Goal: Task Accomplishment & Management: Manage account settings

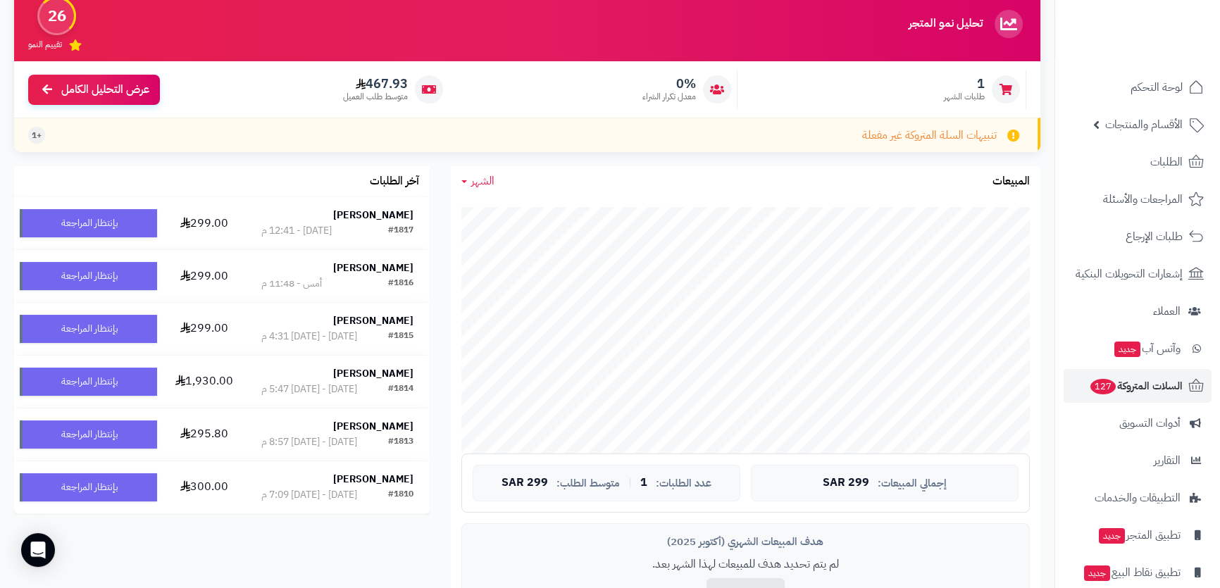
scroll to position [56, 0]
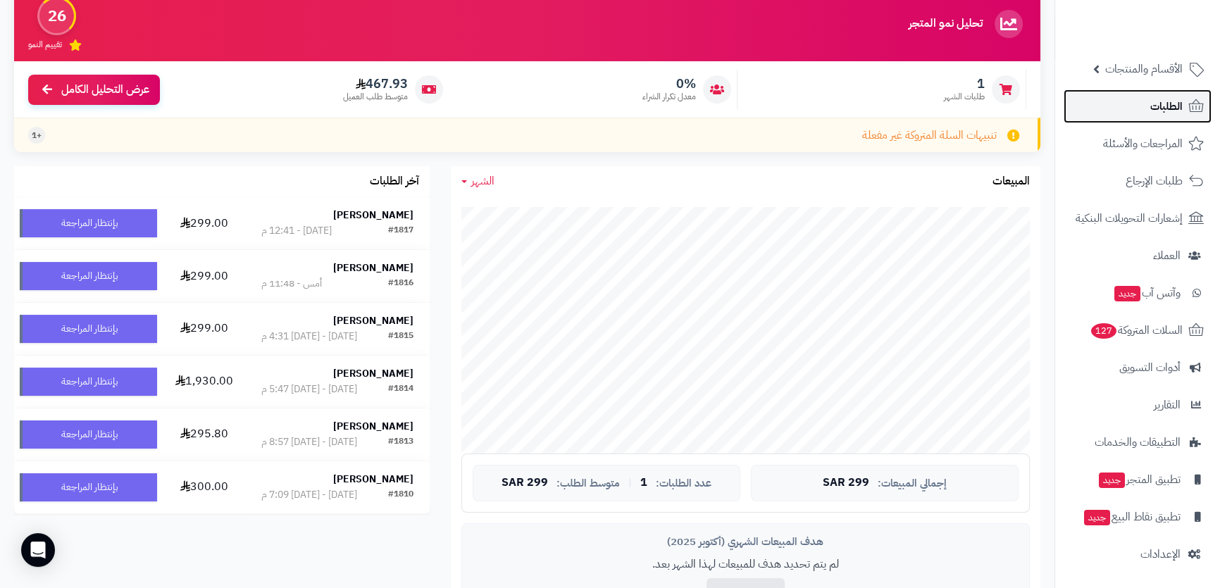
click at [1108, 101] on link "الطلبات" at bounding box center [1137, 106] width 148 height 34
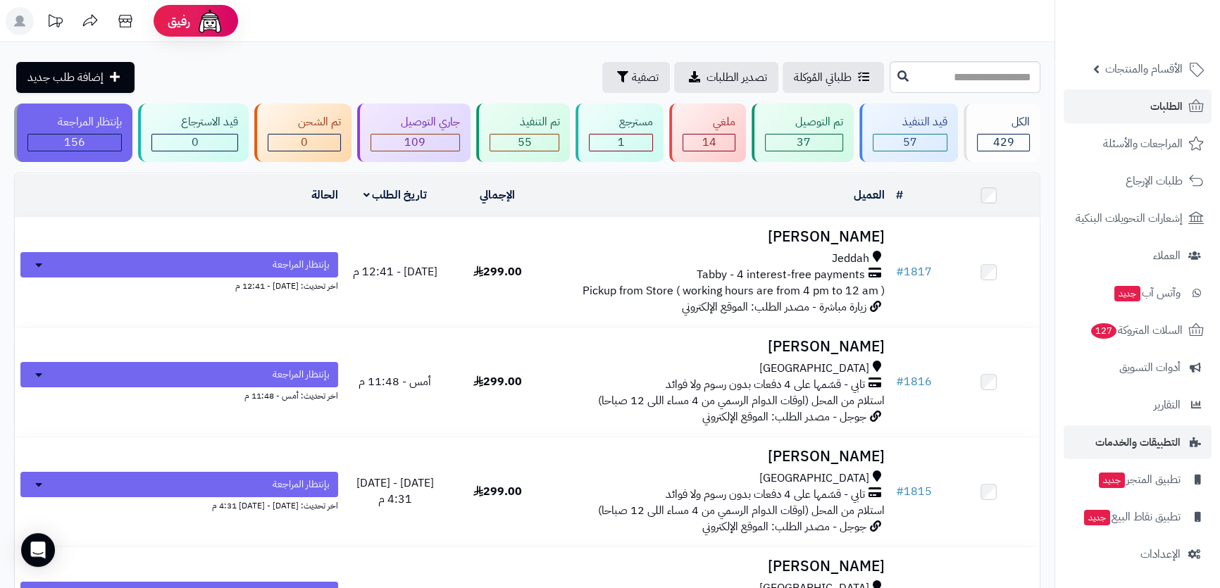
scroll to position [127, 0]
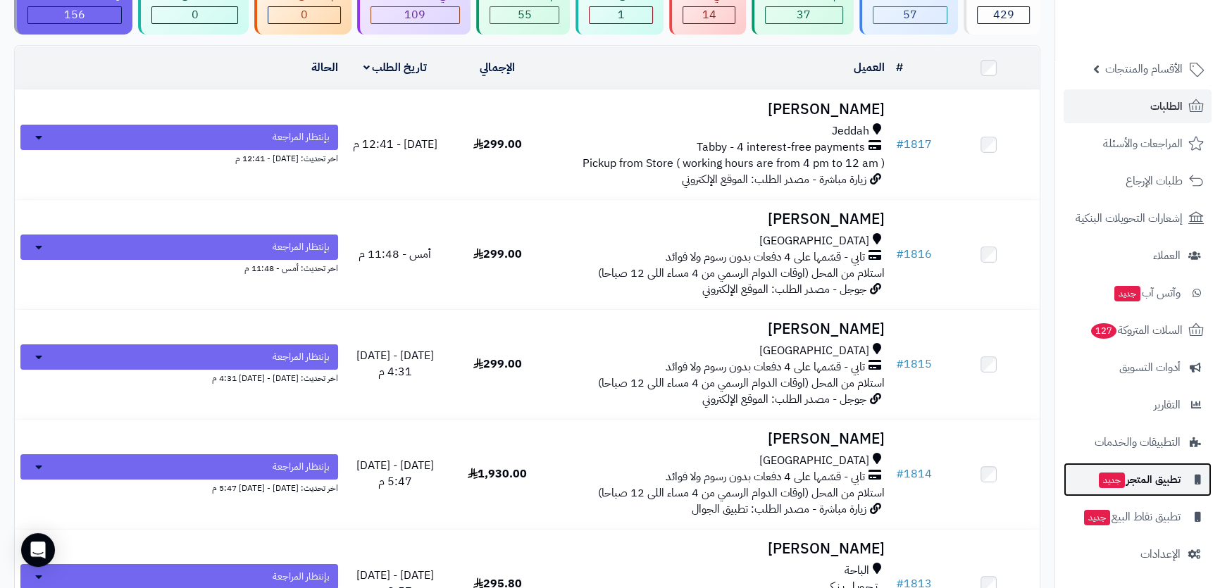
click at [1153, 470] on span "تطبيق المتجر جديد" at bounding box center [1138, 480] width 83 height 20
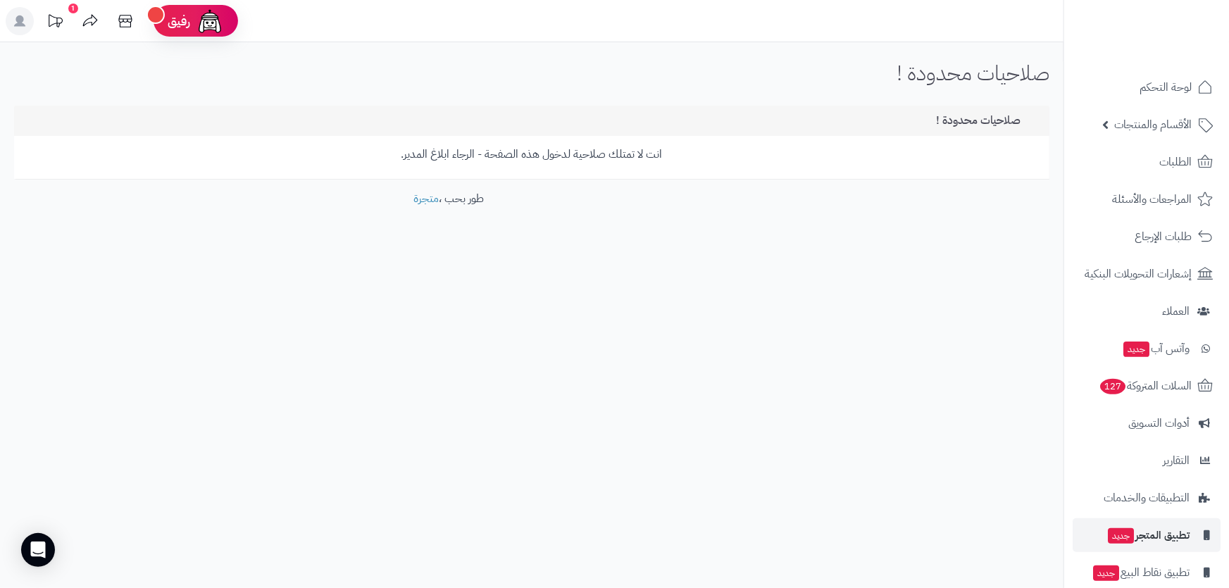
drag, startPoint x: 94, startPoint y: 231, endPoint x: 123, endPoint y: 4, distance: 228.6
click at [39, 263] on div "صلاحيات محدودة ! الرئيسية صلاحيات محدودة ! صلاحيات محدودة ! انت لا تمتلك صلاحية…" at bounding box center [531, 165] width 1063 height 247
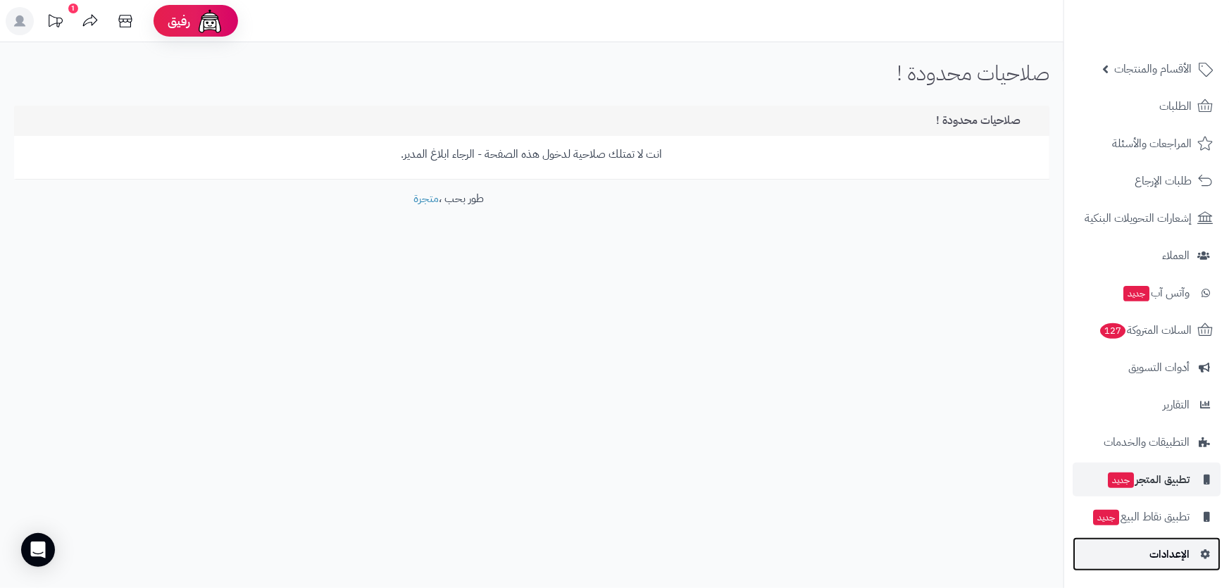
click at [1170, 545] on span "الإعدادات" at bounding box center [1169, 554] width 40 height 20
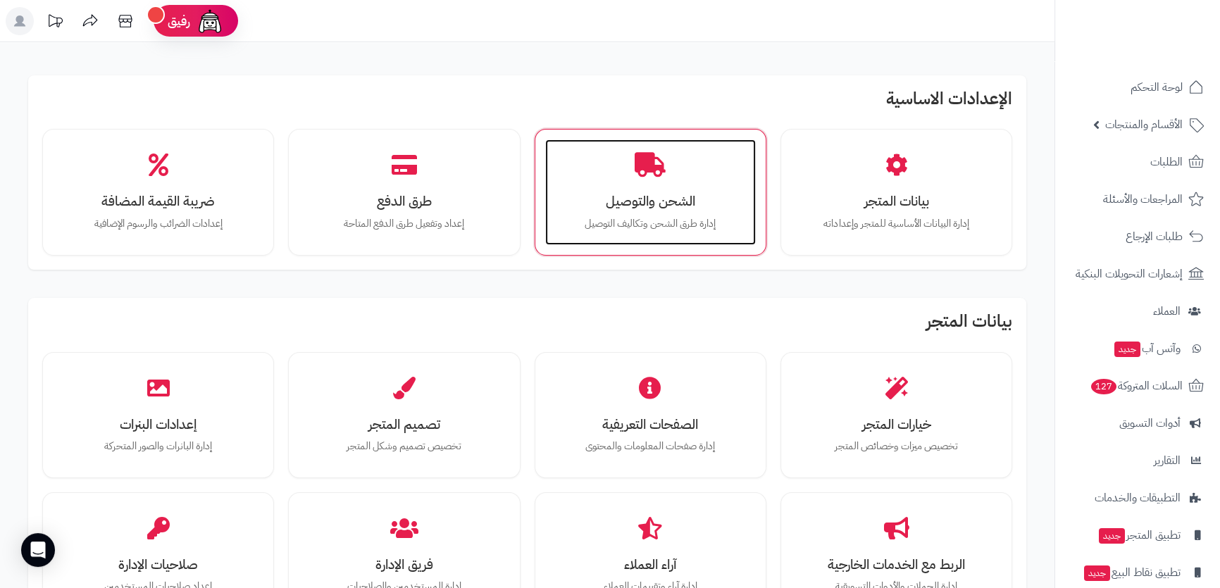
click at [582, 203] on h3 "الشحن والتوصيل" at bounding box center [650, 201] width 182 height 15
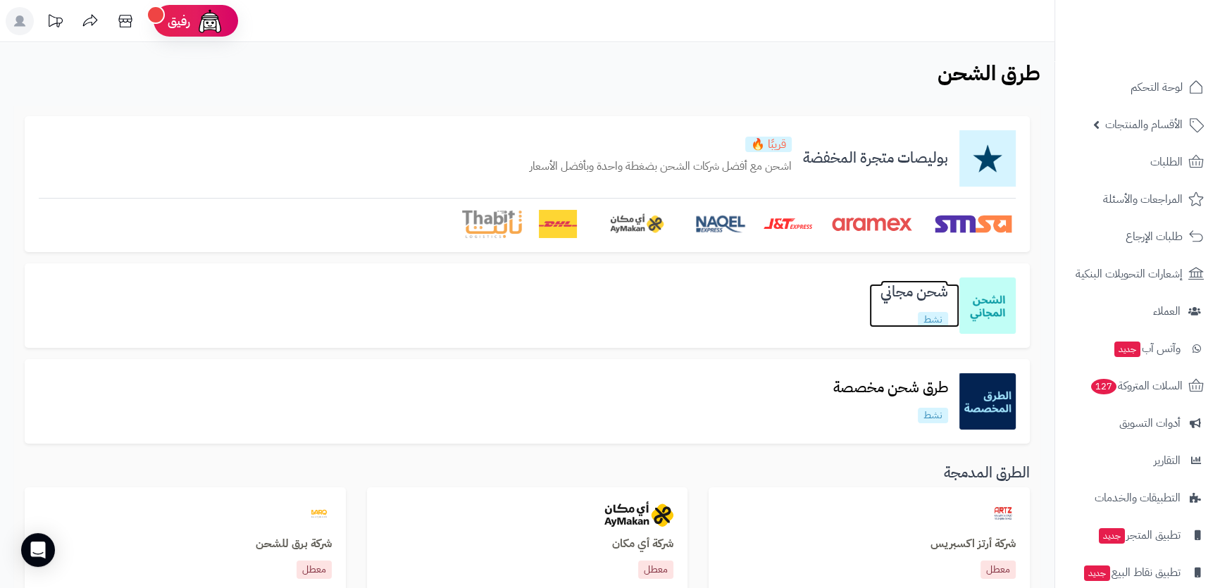
click at [941, 315] on p "نشط" at bounding box center [932, 319] width 30 height 15
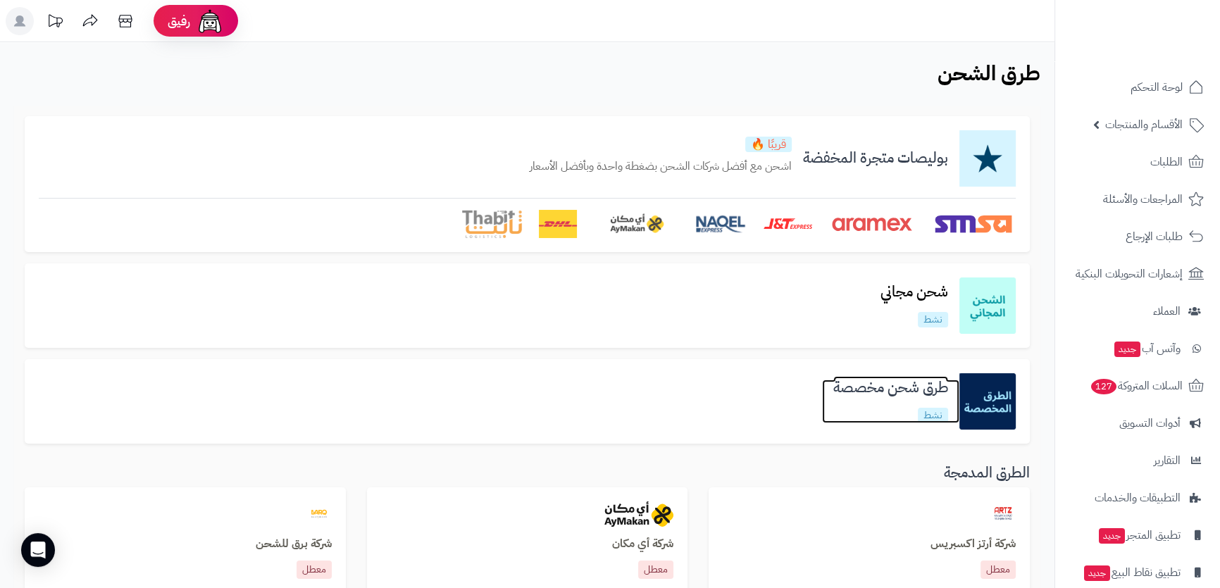
click at [861, 381] on h3 "طرق شحن مخصصة" at bounding box center [890, 388] width 137 height 16
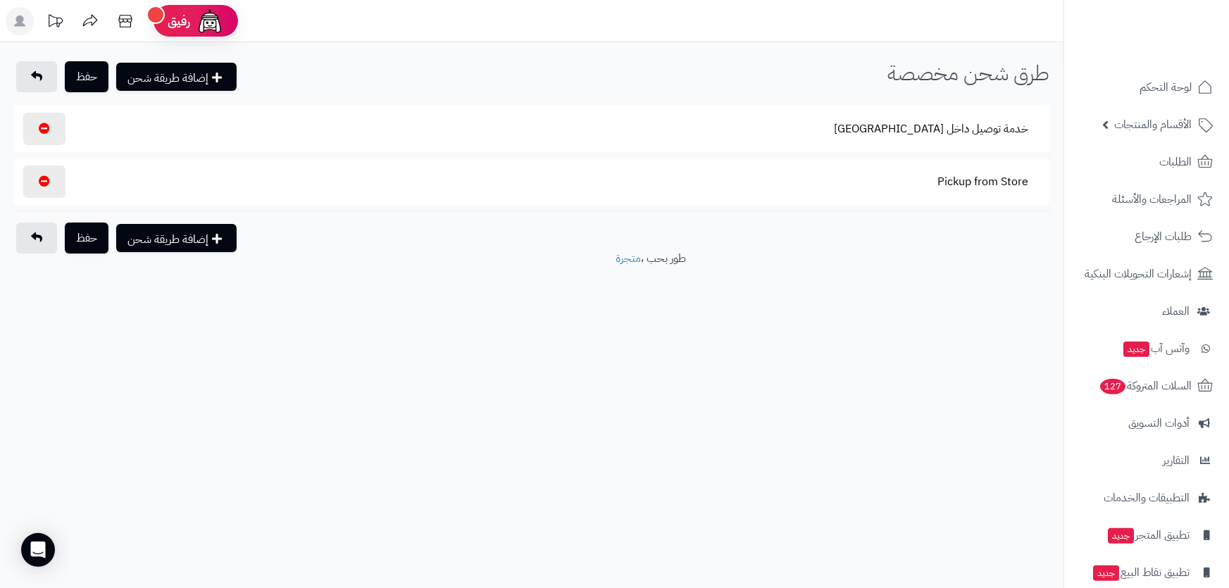
click at [816, 128] on section "خدمة توصيل داخل جدة" at bounding box center [531, 129] width 1021 height 32
click at [823, 175] on section "Pickup from Store" at bounding box center [531, 181] width 1021 height 32
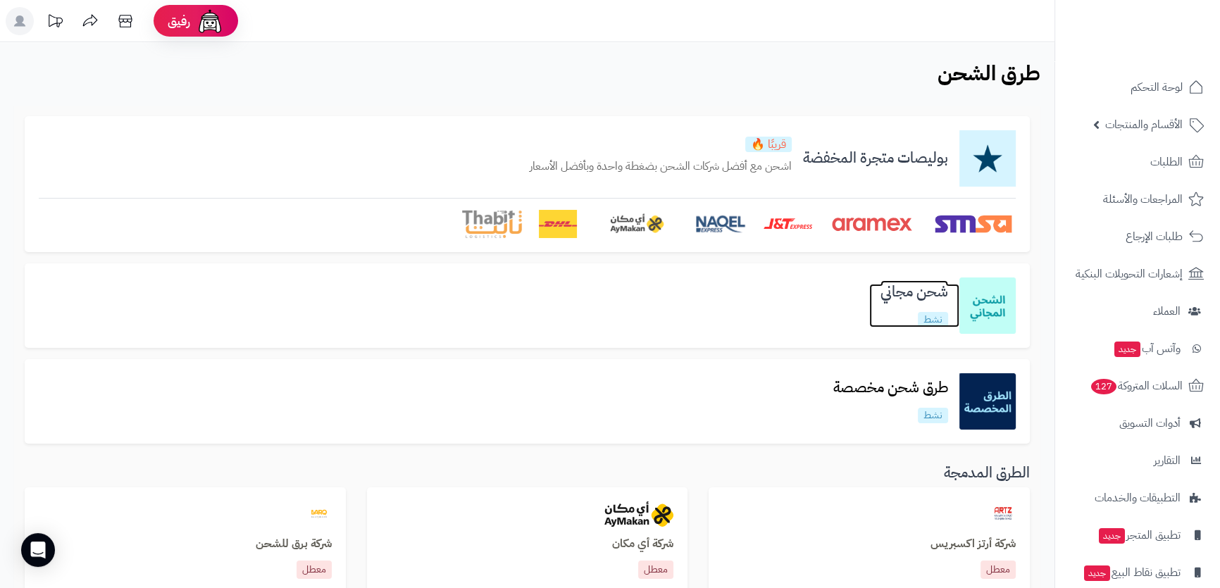
click at [948, 318] on link "شحن مجاني نشط" at bounding box center [914, 305] width 90 height 43
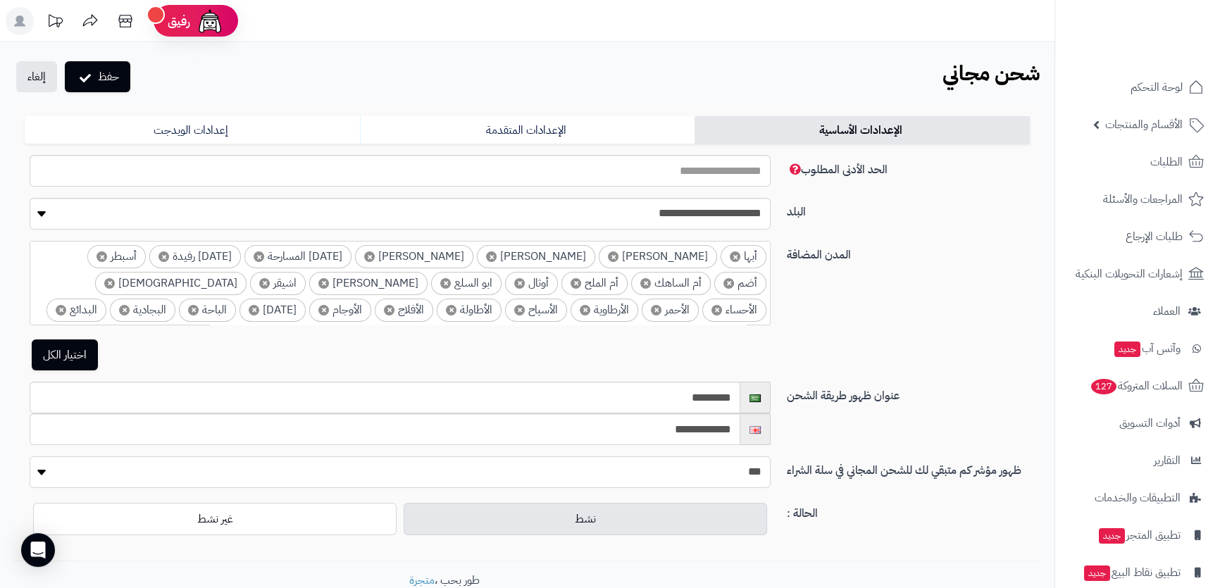
click at [732, 472] on select "** ***" at bounding box center [400, 472] width 741 height 32
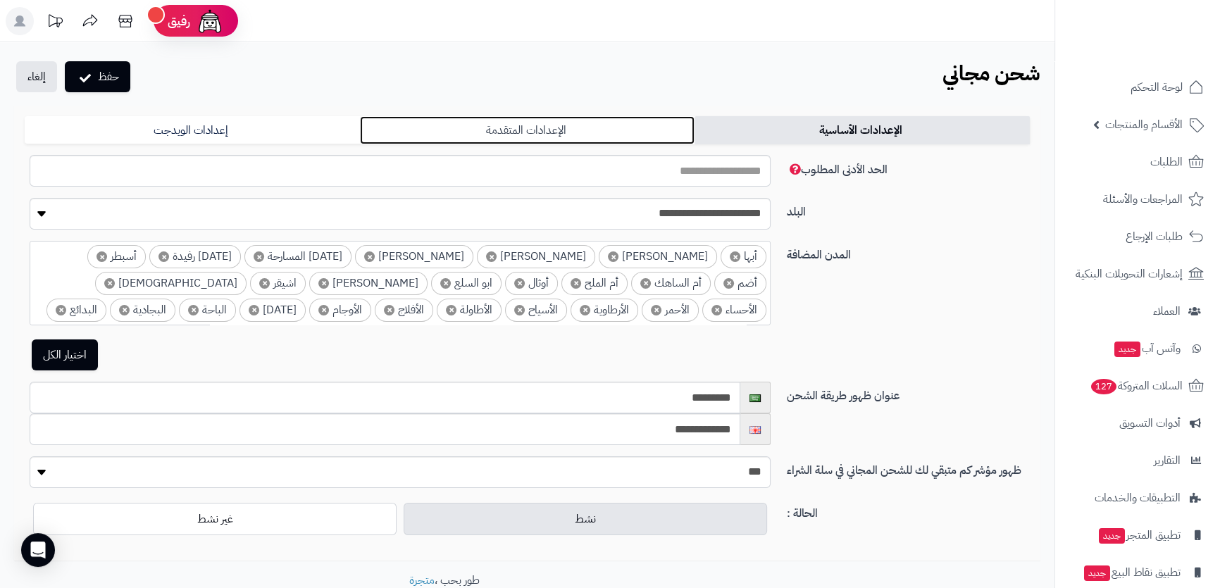
click at [528, 134] on link "الإعدادات المتقدمة" at bounding box center [527, 130] width 335 height 28
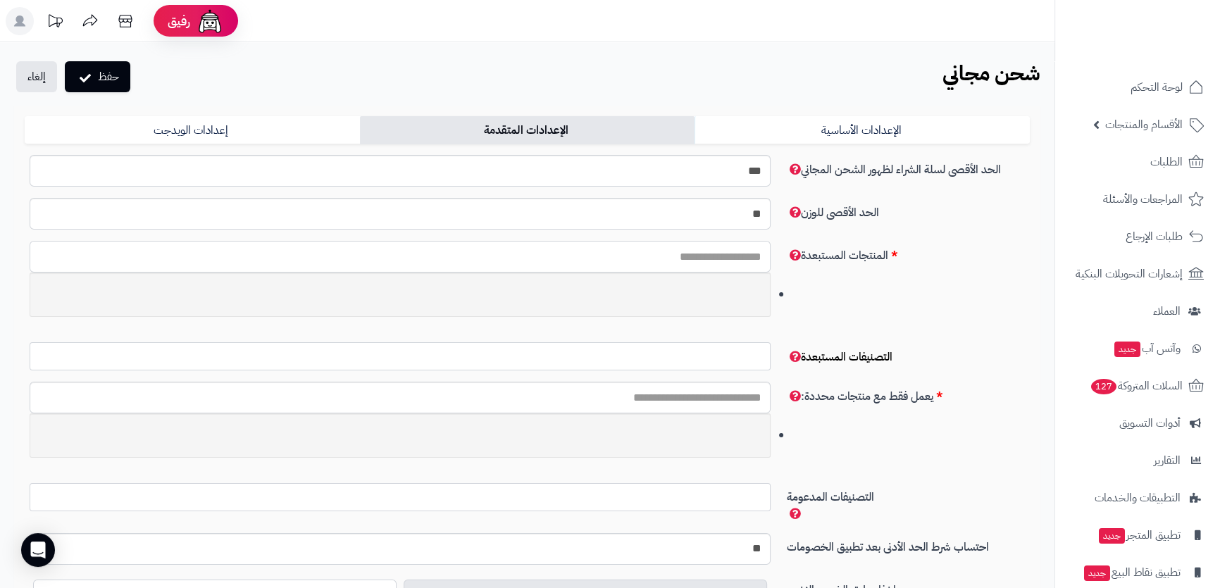
click at [733, 261] on input "text" at bounding box center [400, 257] width 741 height 32
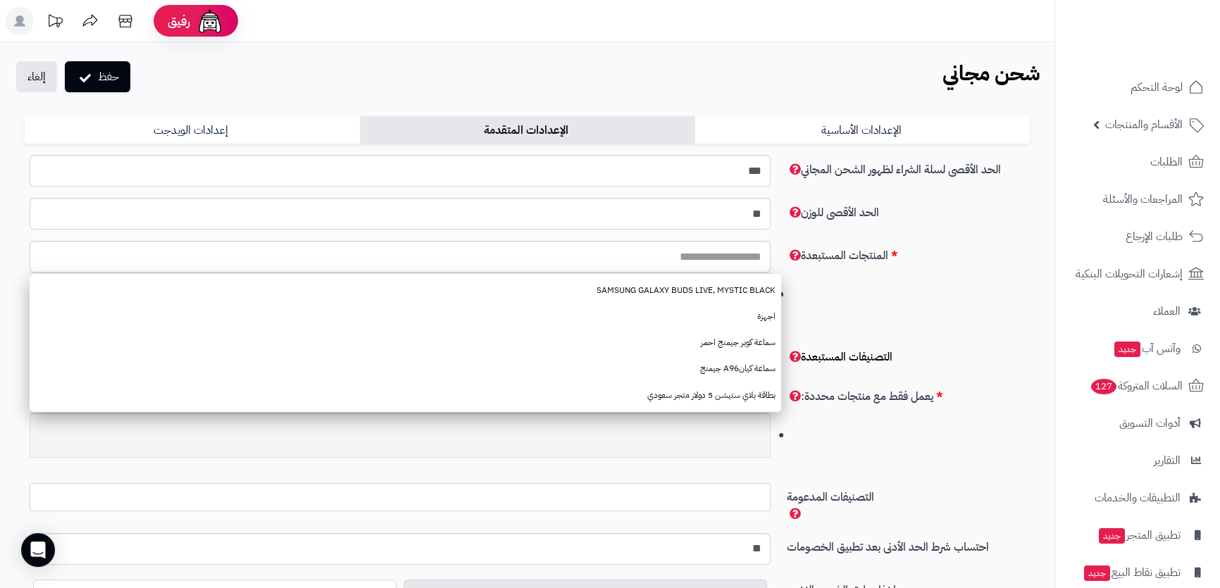
click at [780, 275] on div "SAMSUNG GALAXY BUDS LIVE, MYSTIC BLACK اجهزة سماعة كوبر جيمنج احمر سماعة كيانA9…" at bounding box center [400, 286] width 762 height 90
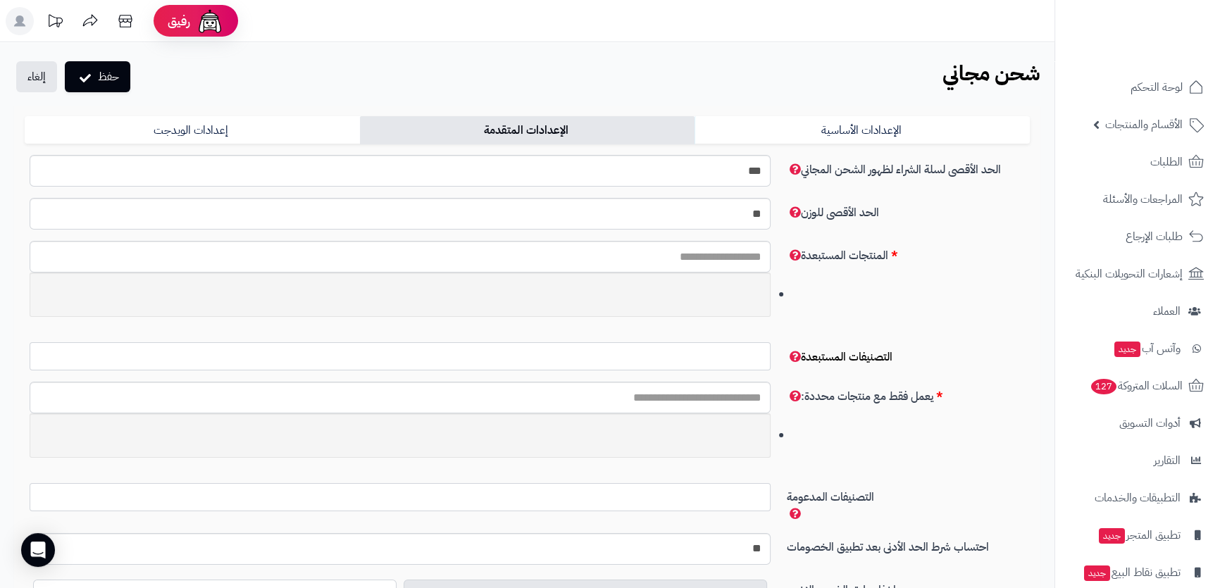
click at [718, 342] on span at bounding box center [400, 356] width 741 height 28
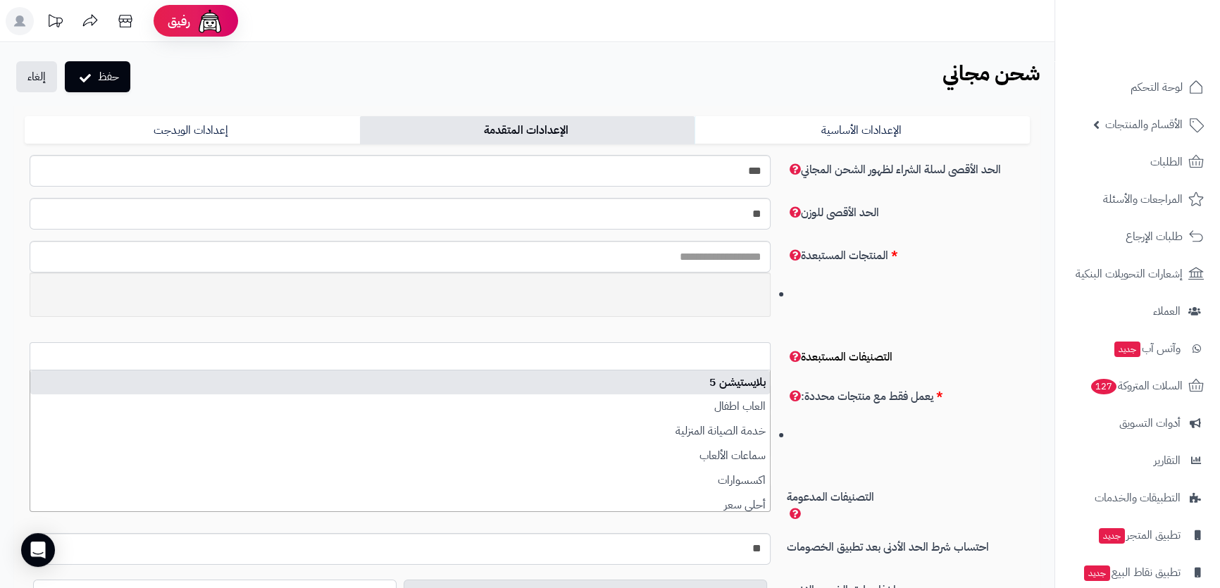
click at [720, 349] on input "search" at bounding box center [660, 354] width 211 height 16
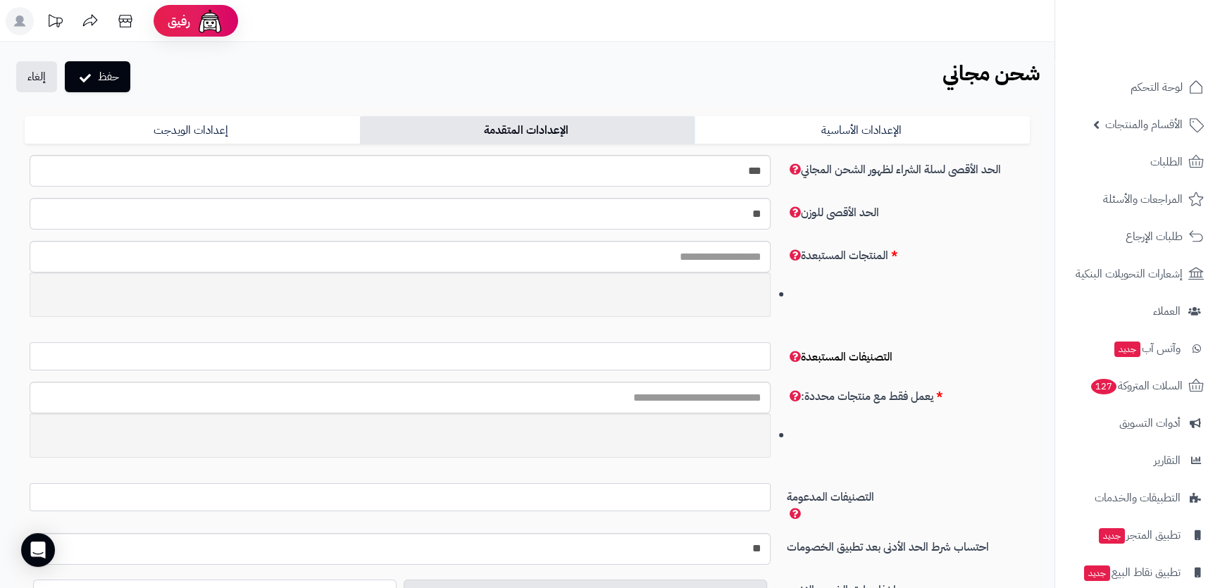
scroll to position [127, 0]
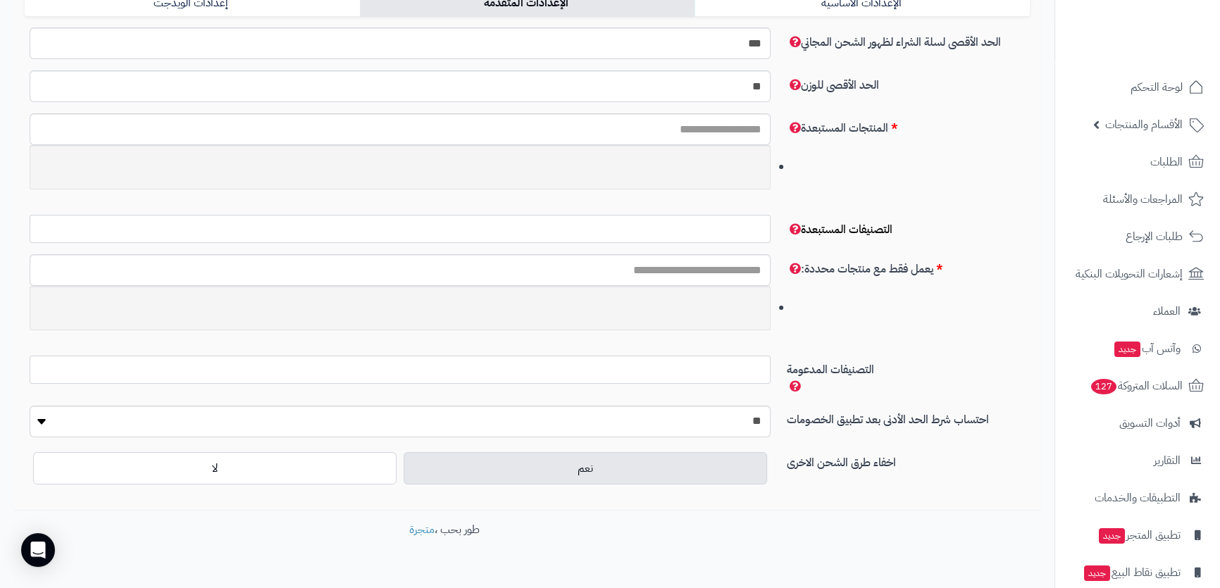
click at [732, 372] on input "search" at bounding box center [660, 368] width 211 height 16
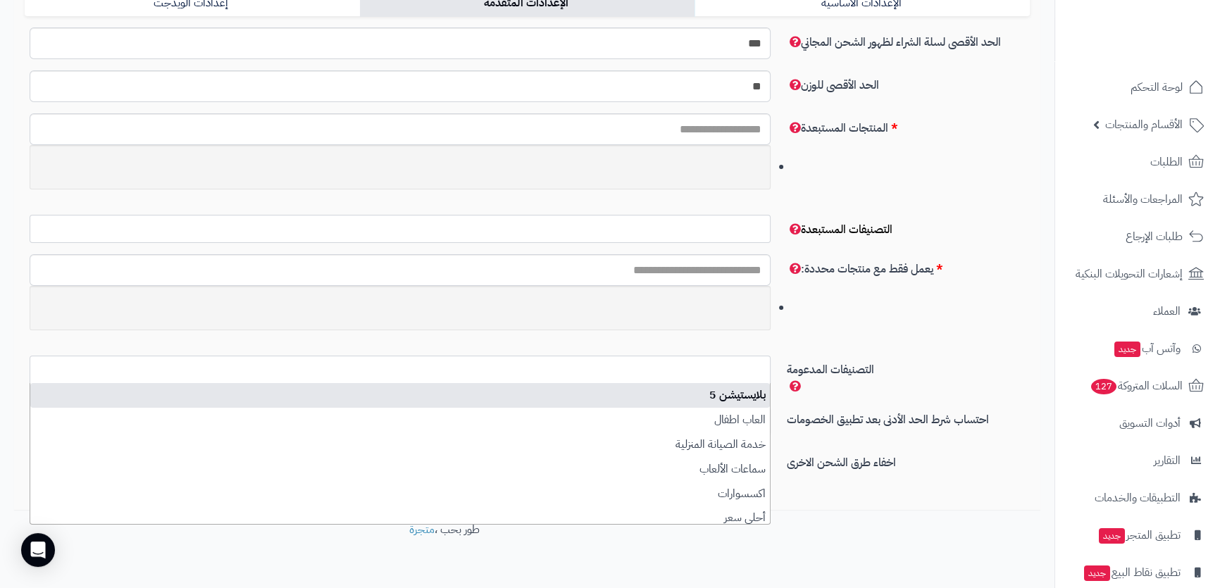
click at [732, 372] on input "search" at bounding box center [660, 368] width 211 height 16
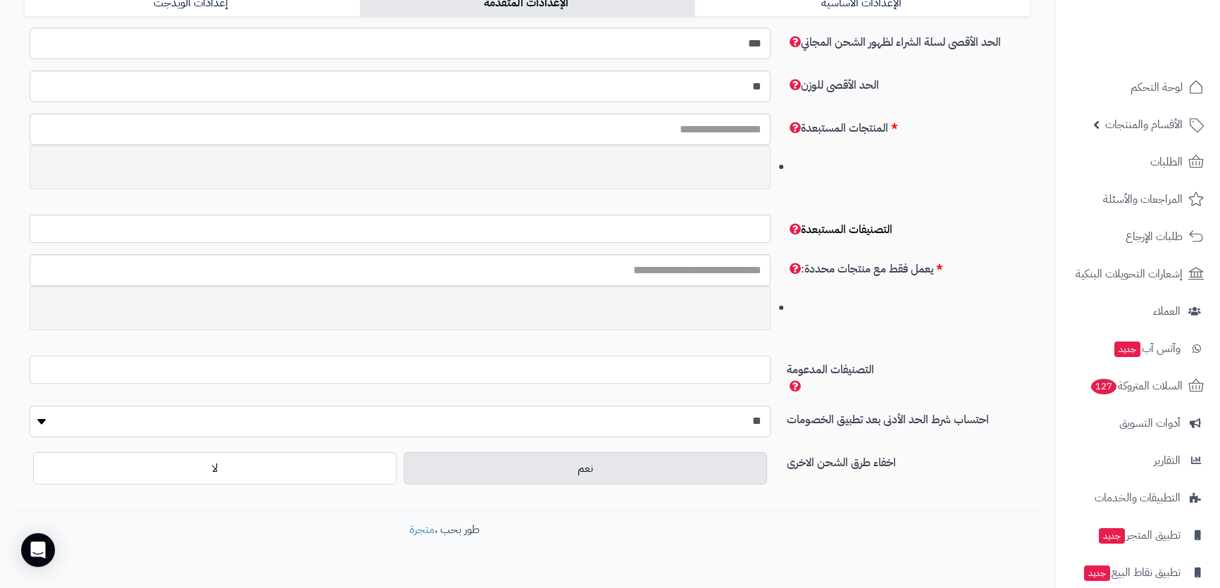
click at [727, 412] on select "** ***" at bounding box center [400, 422] width 741 height 32
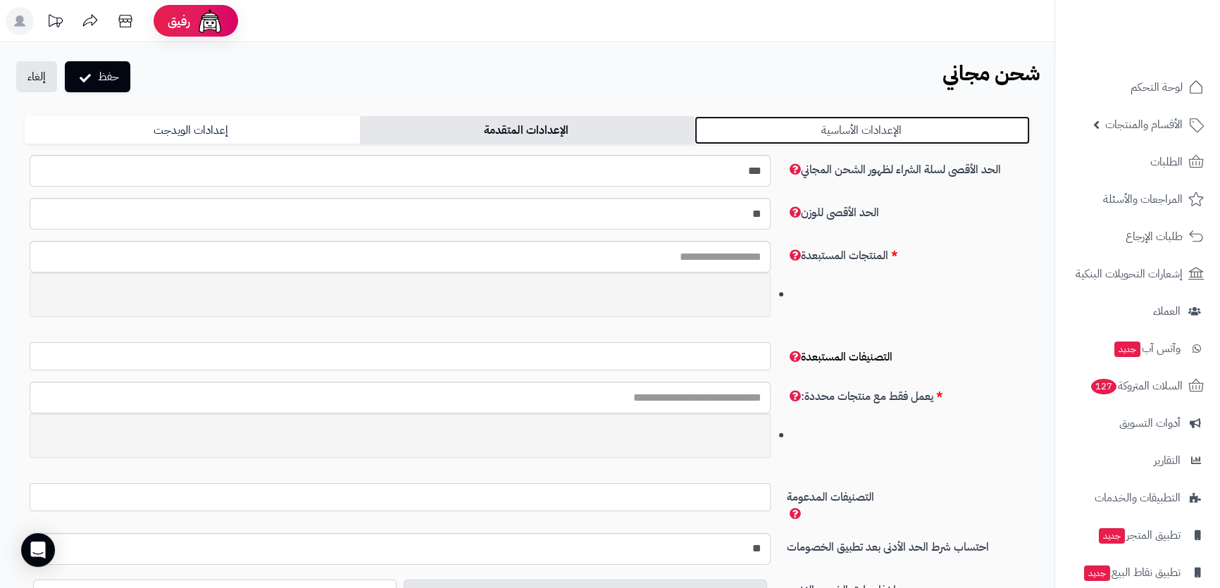
click at [786, 130] on link "الإعدادات الأساسية" at bounding box center [861, 130] width 335 height 28
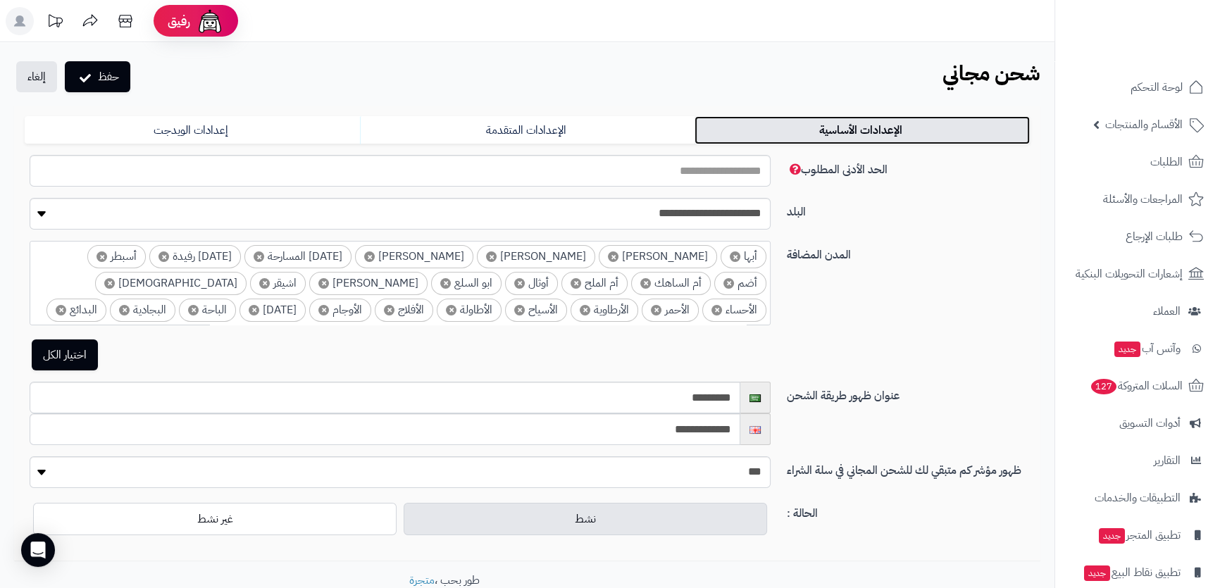
scroll to position [63, 0]
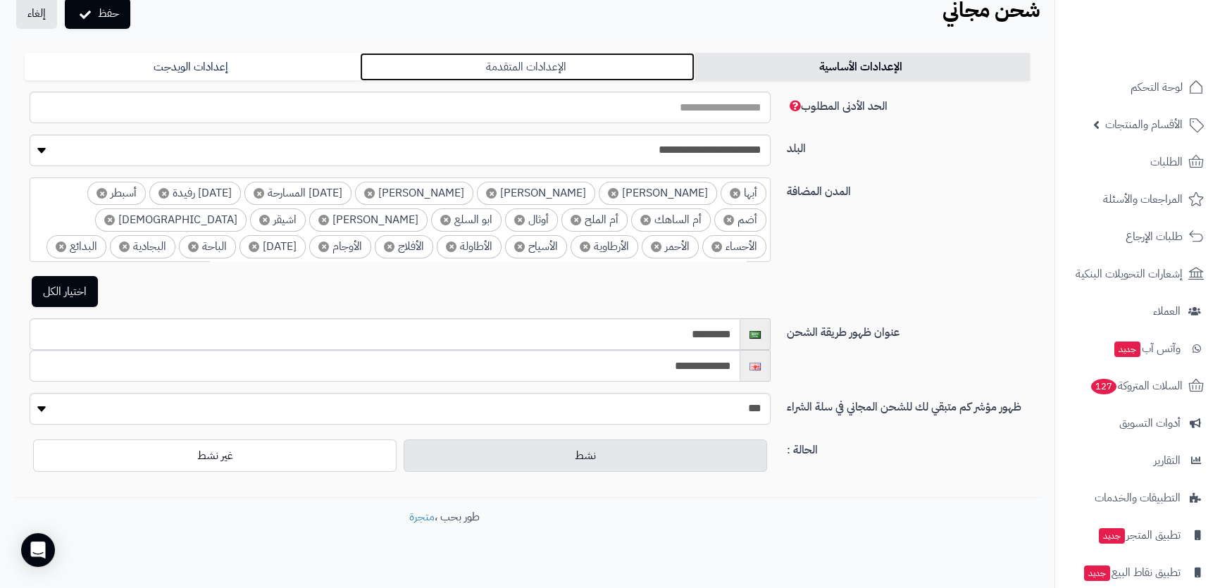
click at [472, 54] on link "الإعدادات المتقدمة" at bounding box center [527, 67] width 335 height 28
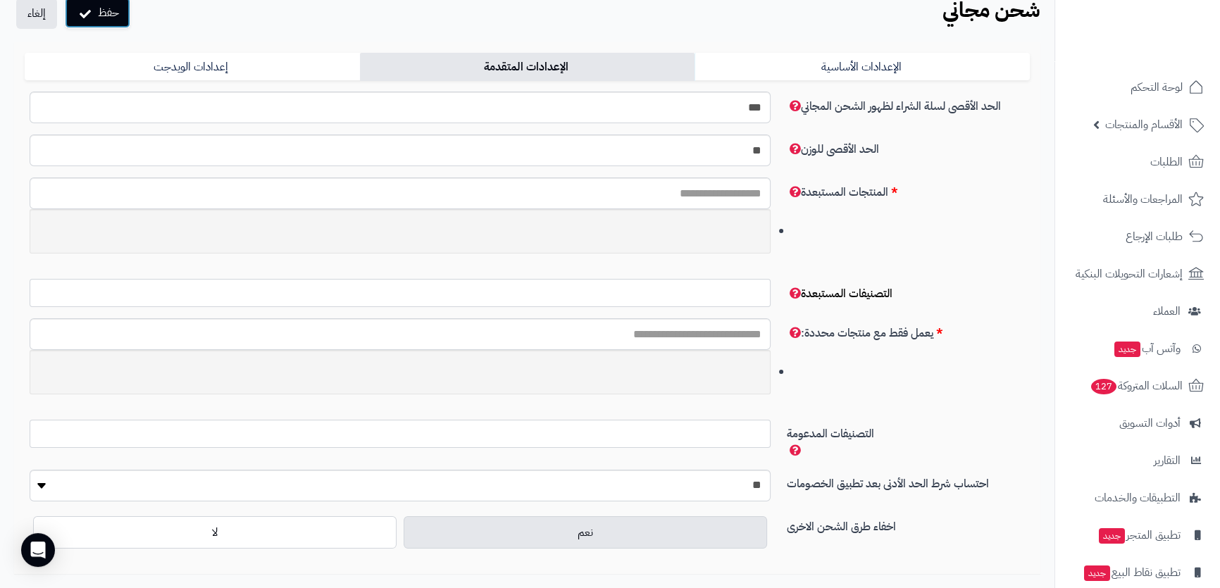
click at [114, 16] on button "حفظ" at bounding box center [97, 12] width 65 height 31
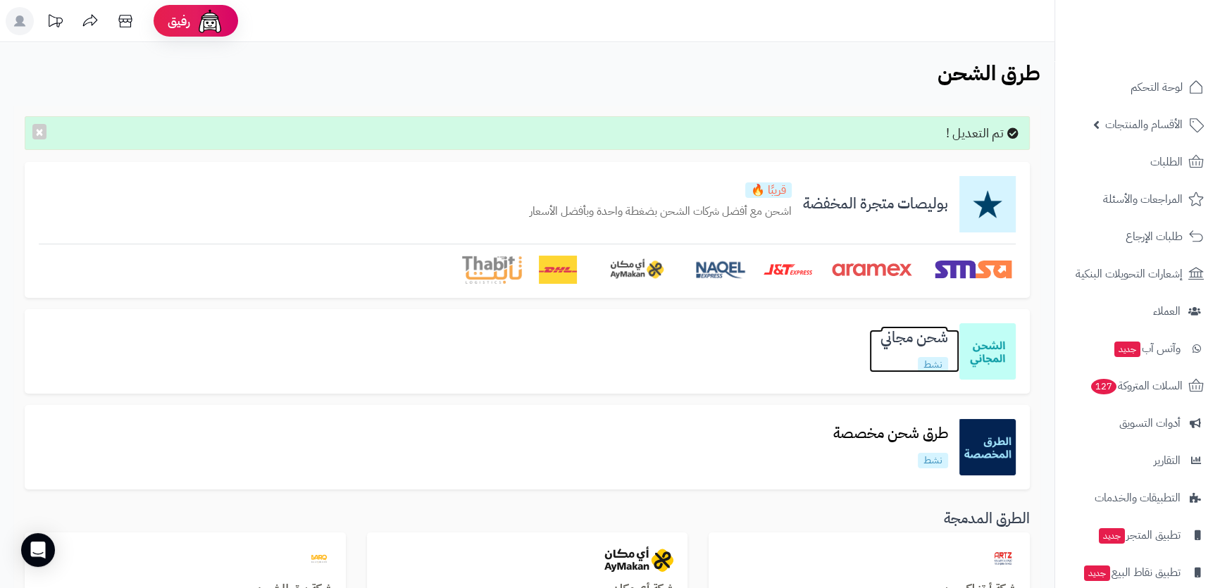
click at [913, 370] on link "شحن مجاني نشط" at bounding box center [914, 351] width 90 height 43
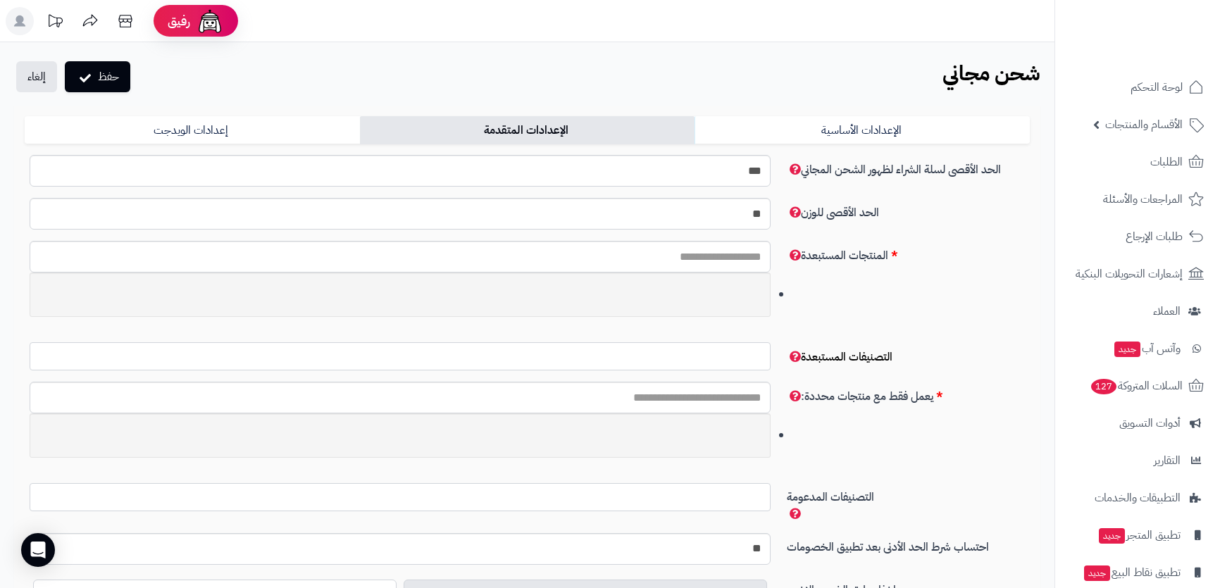
select select
drag, startPoint x: 725, startPoint y: 206, endPoint x: 794, endPoint y: 220, distance: 70.4
click at [794, 220] on div "الحد الأقصى للوزن **" at bounding box center [527, 219] width 1016 height 43
type input "*"
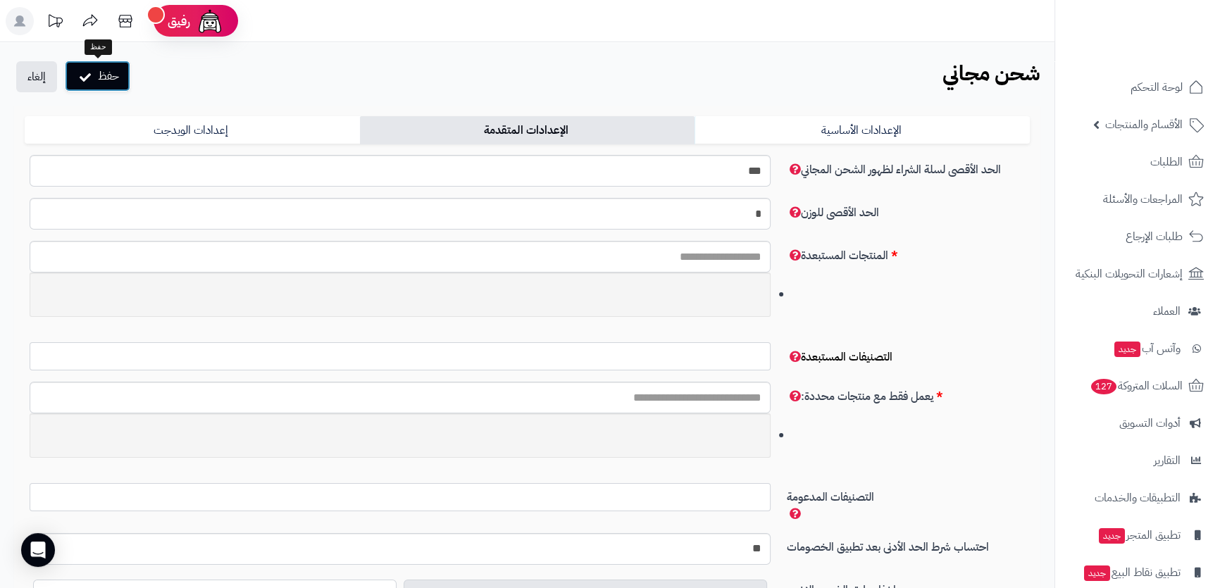
click at [120, 73] on button "حفظ" at bounding box center [97, 76] width 65 height 31
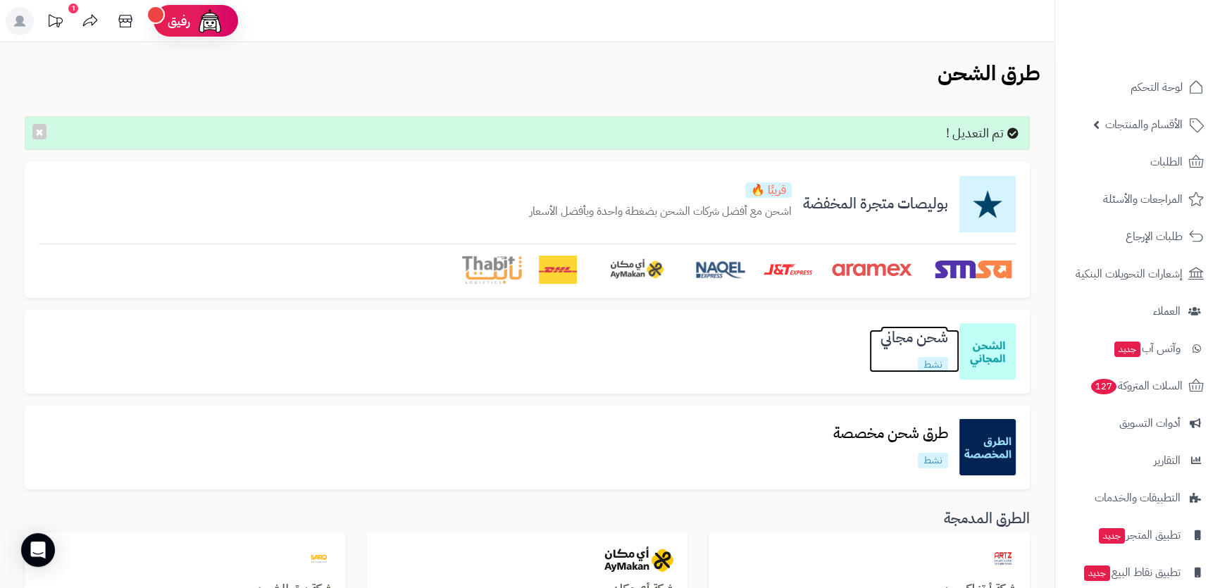
click at [948, 337] on h3 "شحن مجاني" at bounding box center [914, 338] width 90 height 16
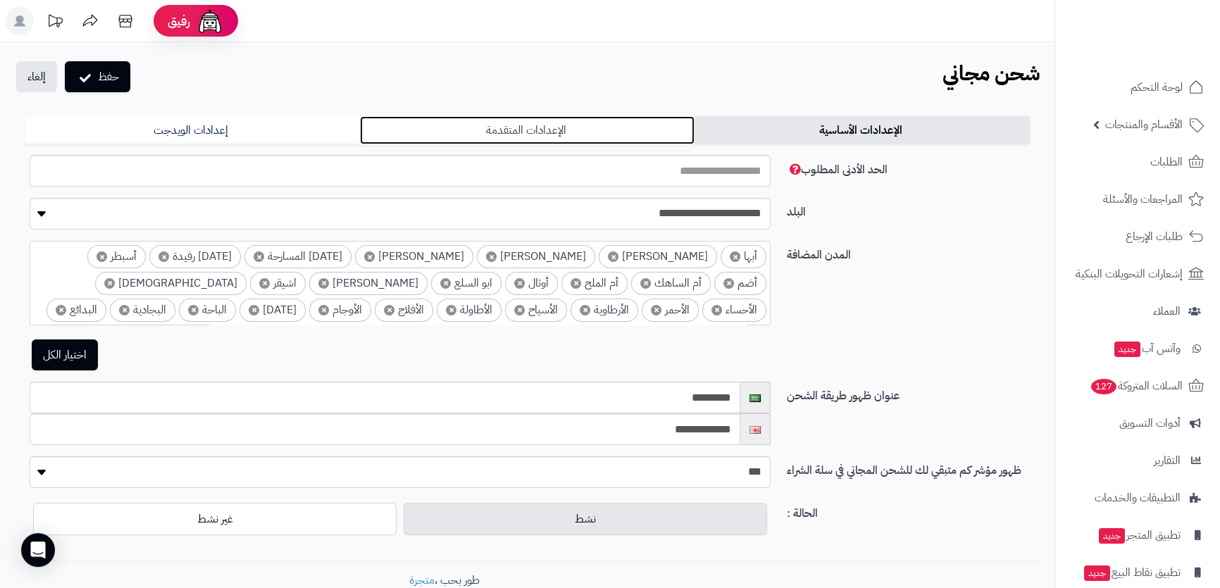
click at [449, 130] on link "الإعدادات المتقدمة" at bounding box center [527, 130] width 335 height 28
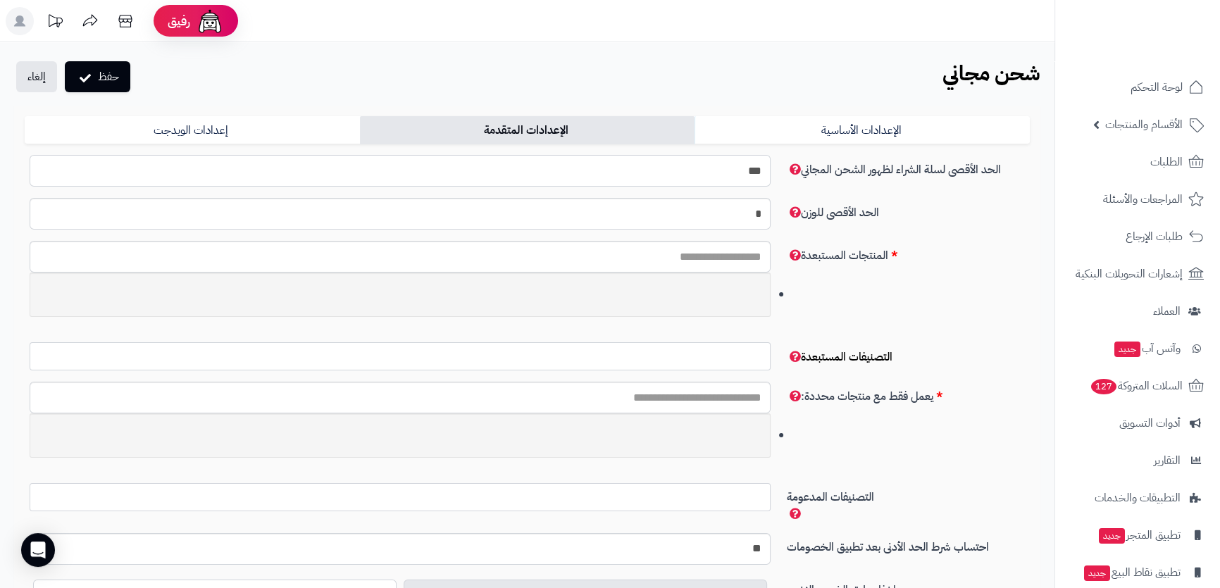
click at [722, 177] on input "***" at bounding box center [400, 171] width 741 height 32
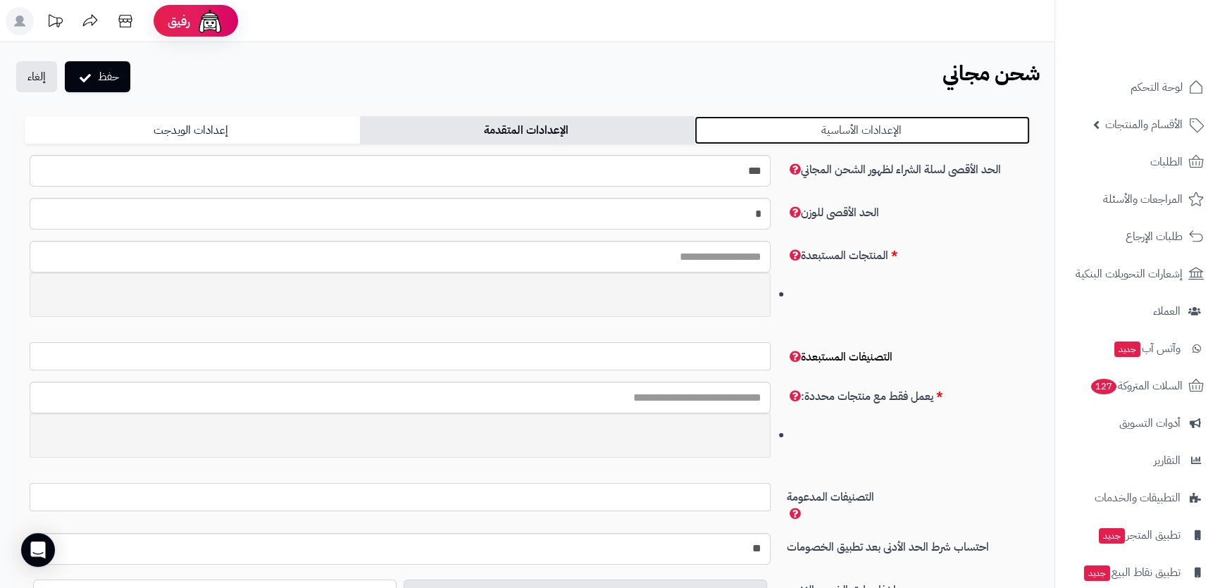
click at [732, 121] on link "الإعدادات الأساسية" at bounding box center [861, 130] width 335 height 28
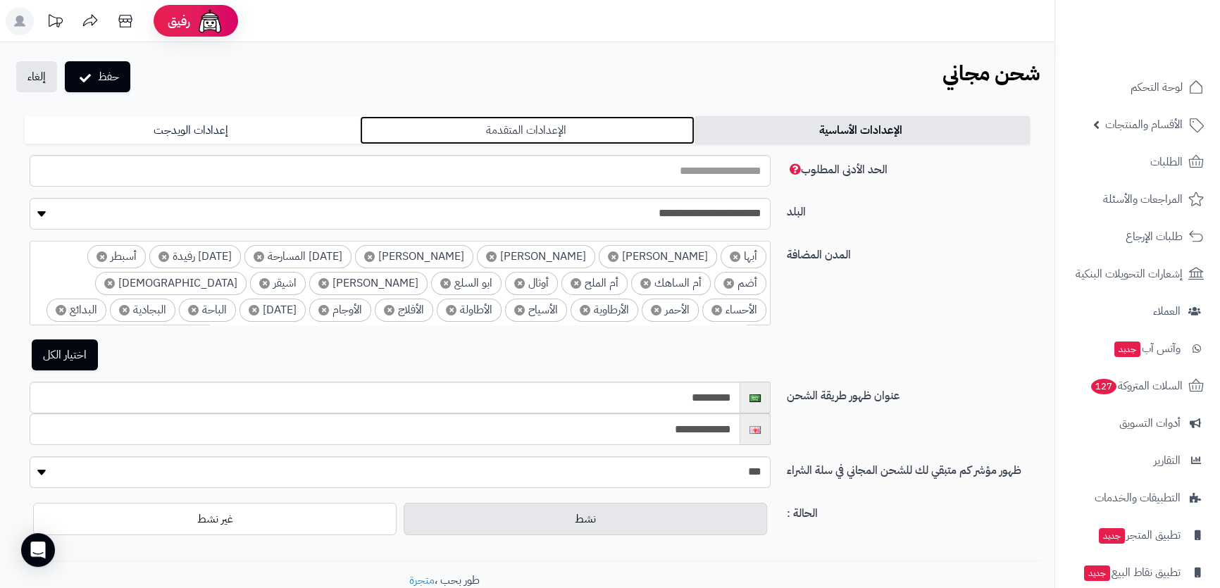
click at [596, 141] on link "الإعدادات المتقدمة" at bounding box center [527, 130] width 335 height 28
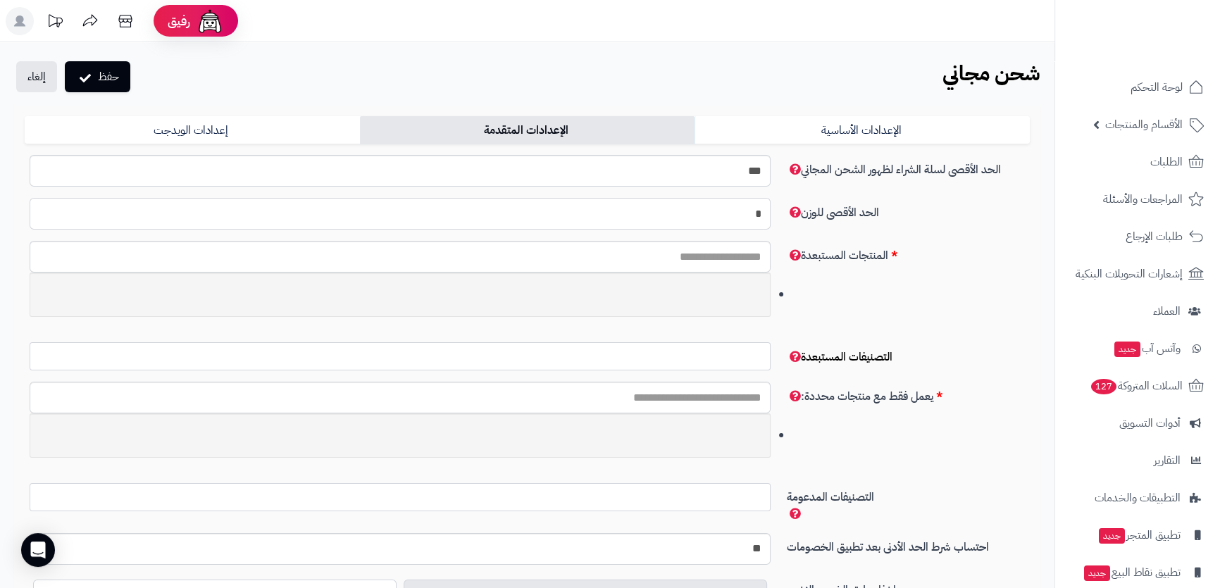
click at [722, 218] on input "*" at bounding box center [400, 214] width 741 height 32
click at [728, 253] on input "text" at bounding box center [400, 257] width 741 height 32
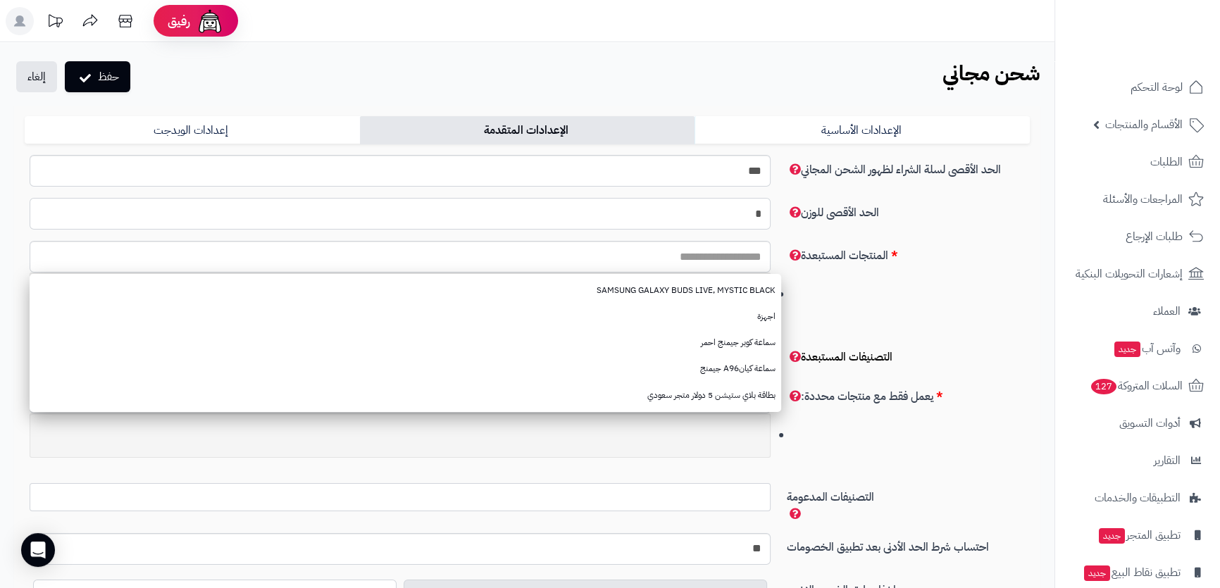
click at [726, 215] on input "*" at bounding box center [400, 214] width 741 height 32
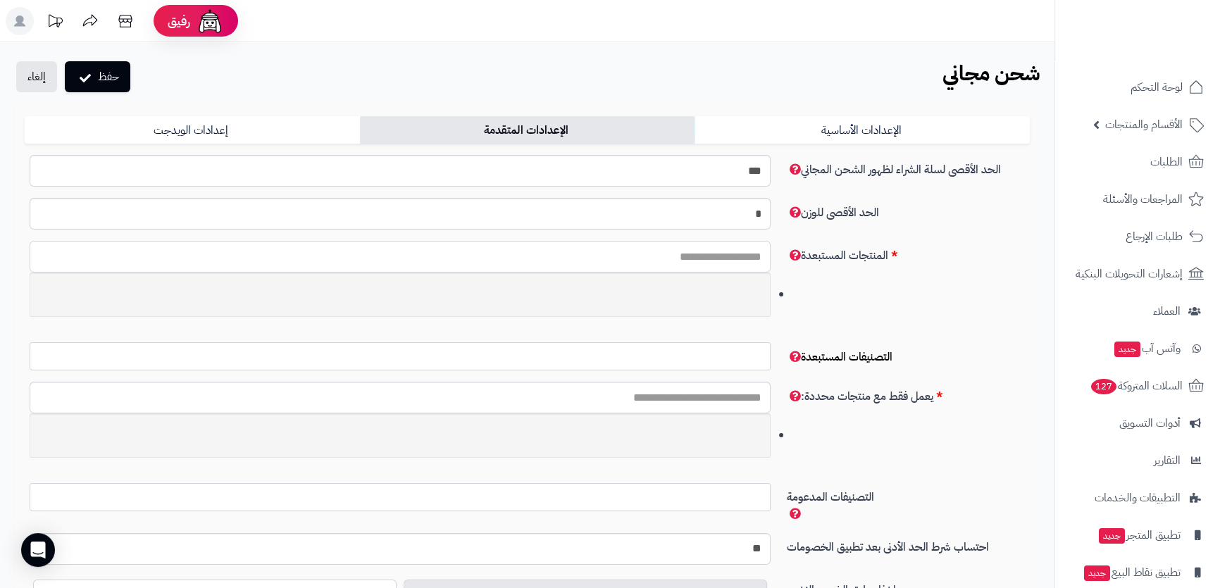
click at [726, 265] on input "text" at bounding box center [400, 257] width 741 height 32
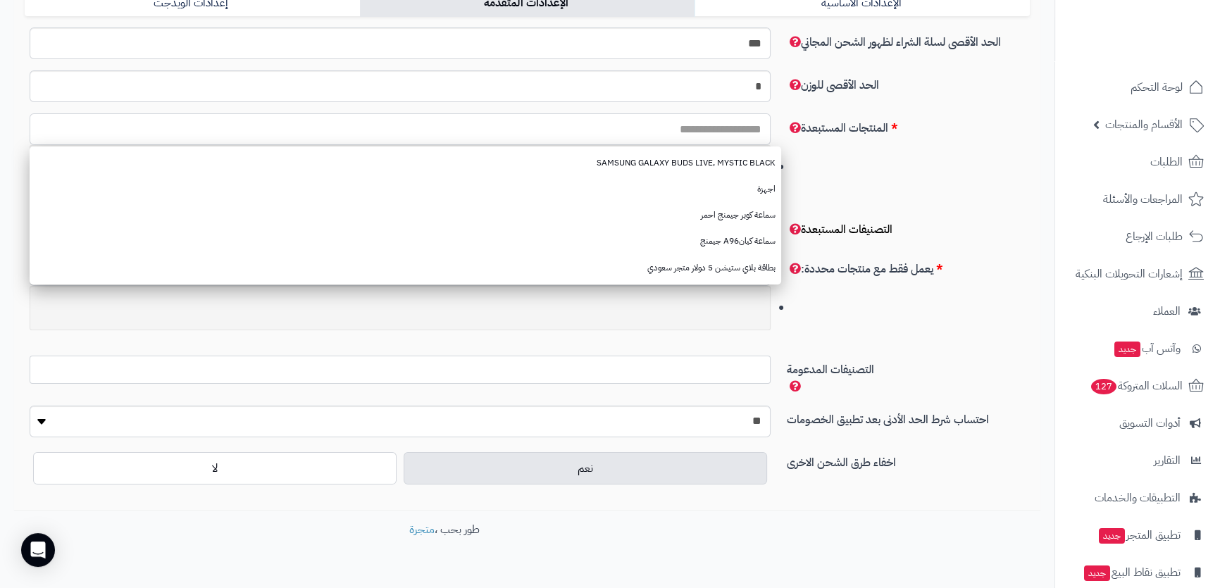
scroll to position [159, 0]
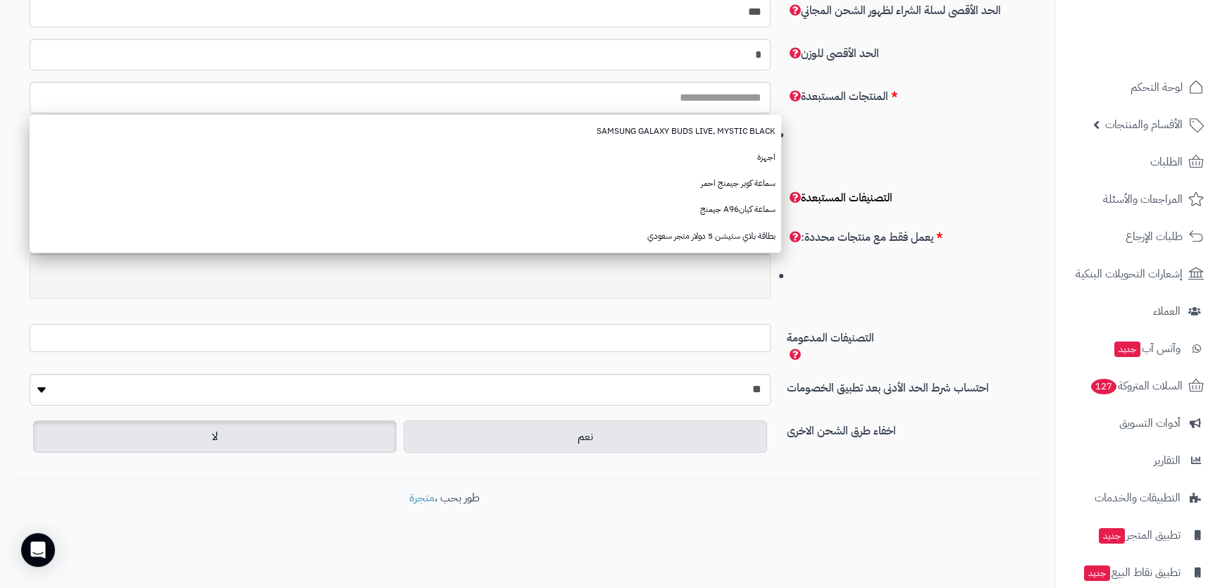
click at [280, 434] on label "لا" at bounding box center [214, 436] width 363 height 32
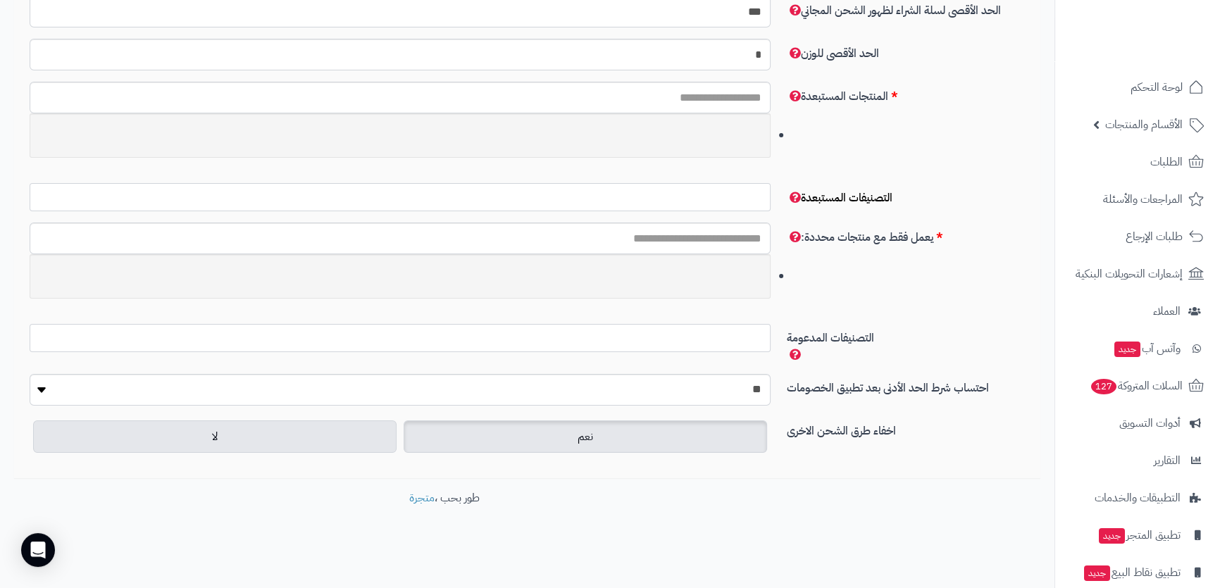
click at [498, 440] on label "نعم" at bounding box center [584, 436] width 363 height 32
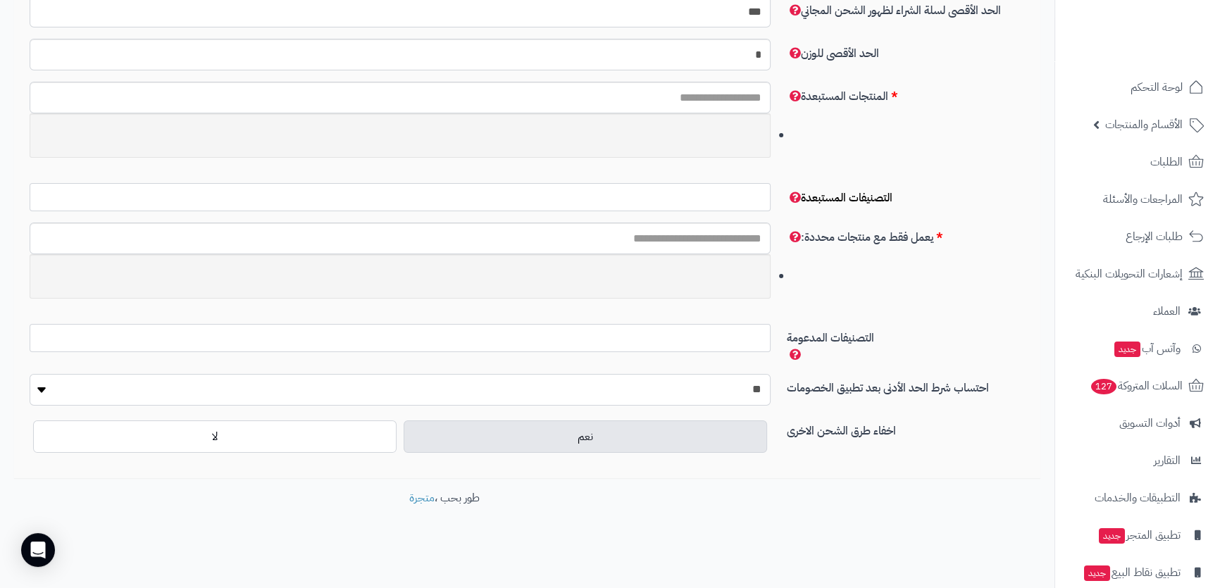
click at [702, 391] on select "** ***" at bounding box center [400, 390] width 741 height 32
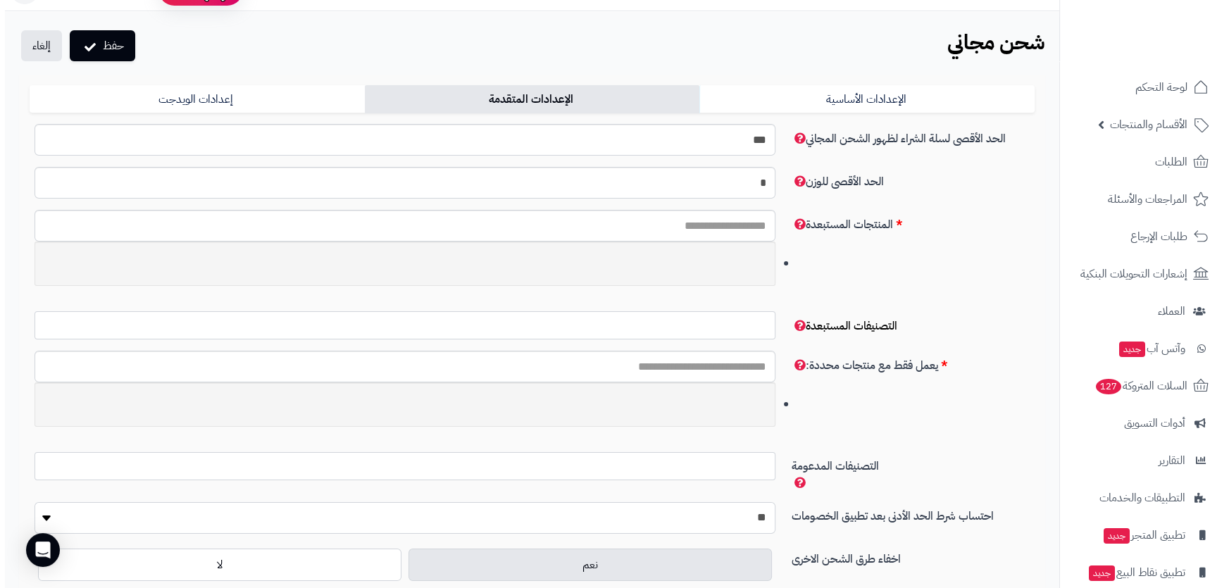
scroll to position [0, 0]
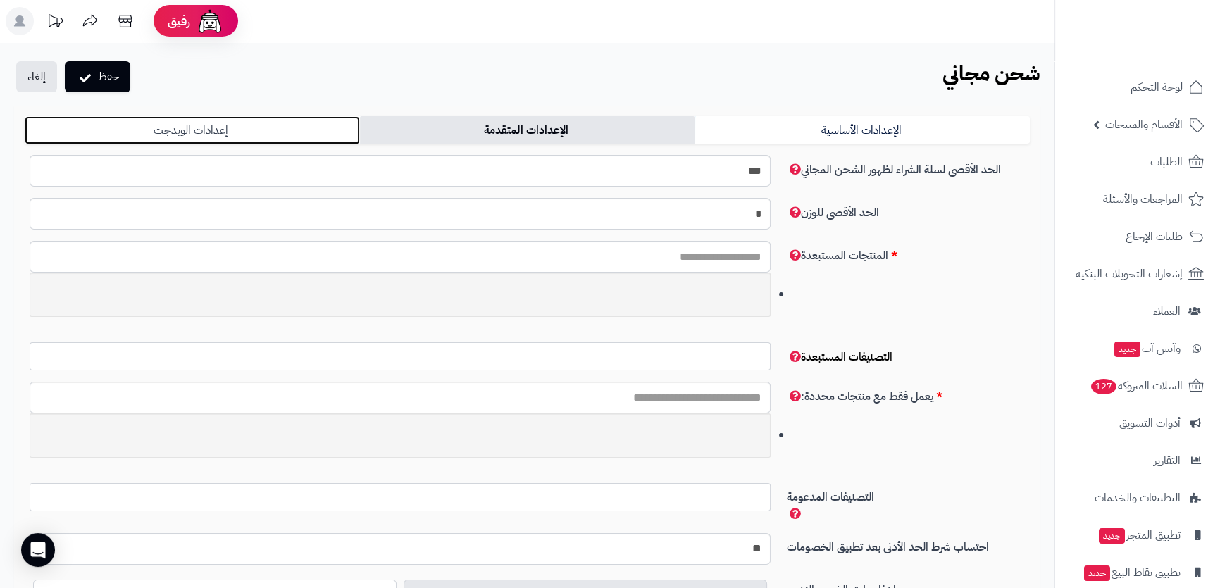
click at [266, 141] on link "إعدادات الويدجت" at bounding box center [192, 130] width 335 height 28
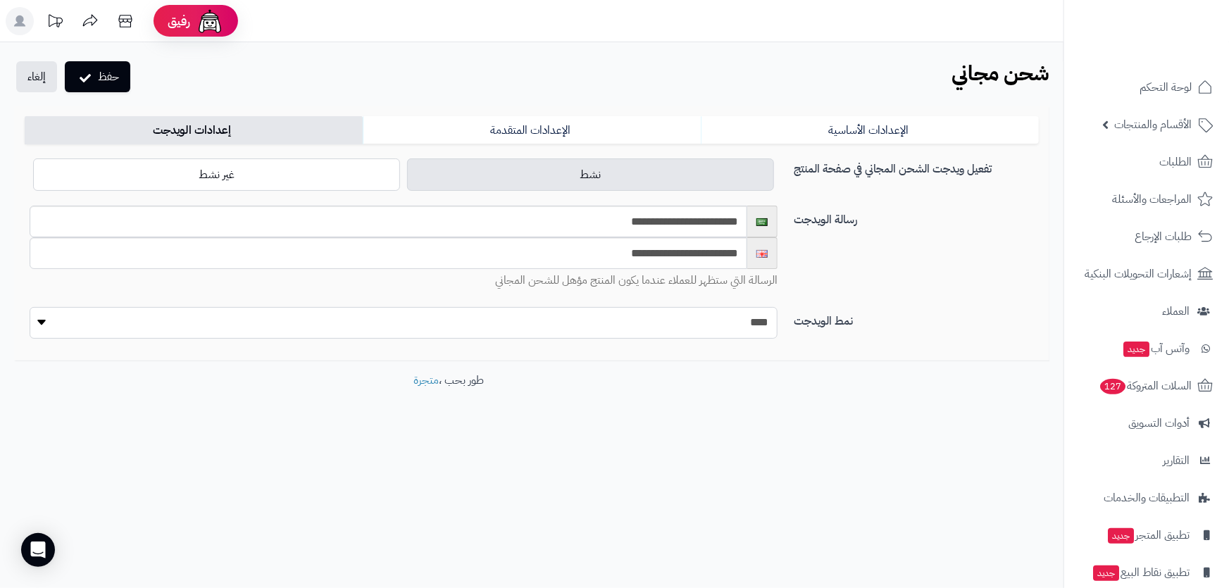
click at [670, 320] on select "**** **** ****" at bounding box center [404, 323] width 748 height 32
click at [106, 77] on button "حفظ" at bounding box center [97, 76] width 65 height 31
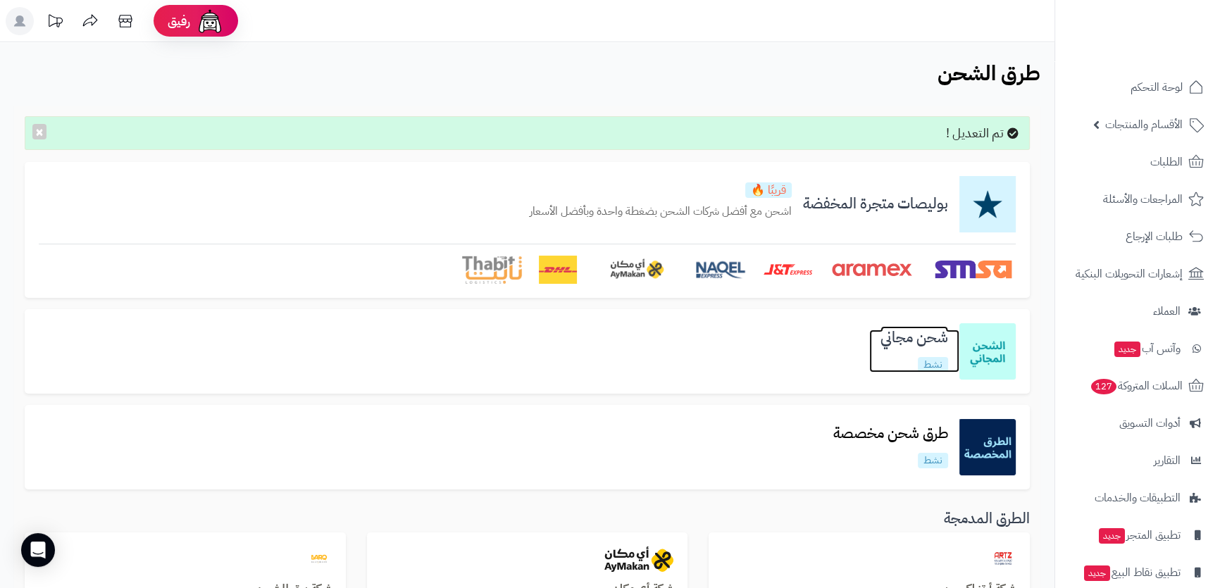
click at [881, 337] on h3 "شحن مجاني" at bounding box center [914, 338] width 90 height 16
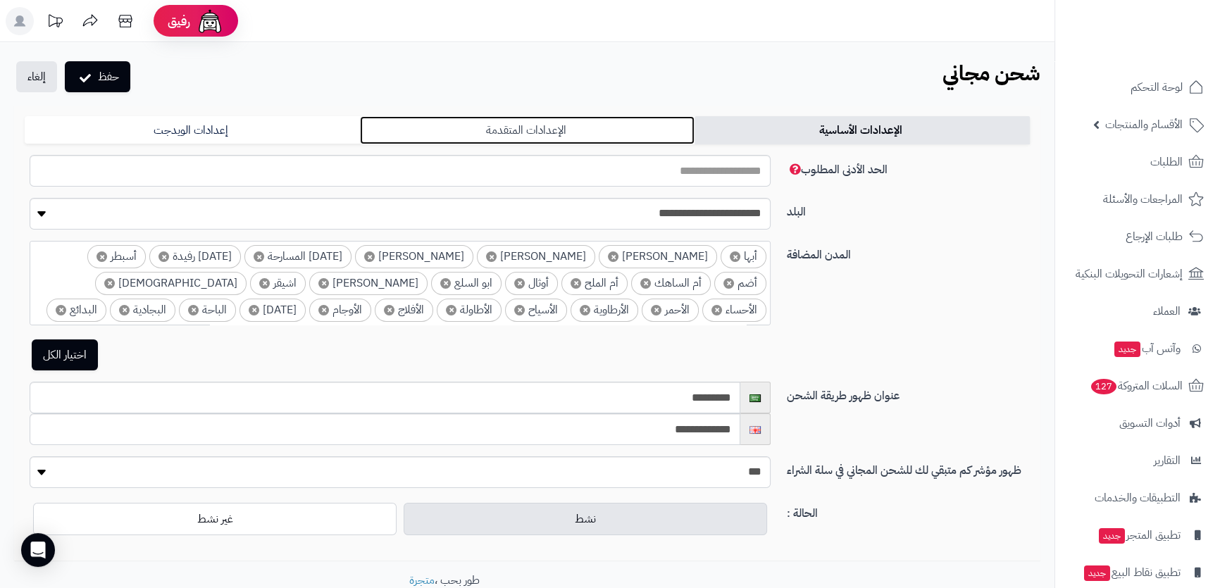
click at [640, 124] on link "الإعدادات المتقدمة" at bounding box center [527, 130] width 335 height 28
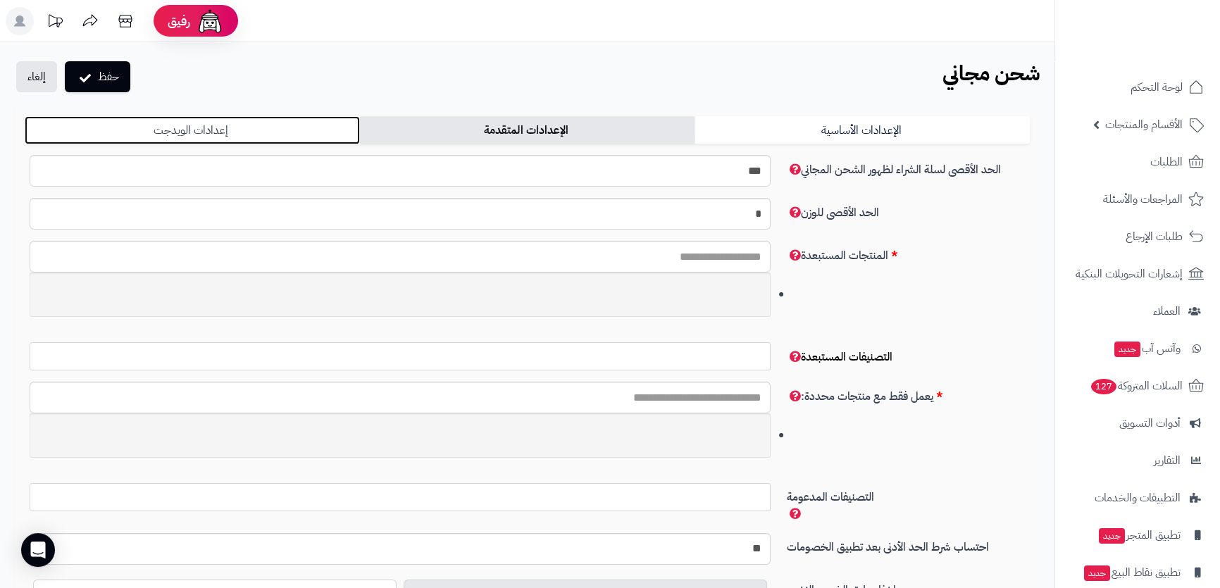
click at [265, 127] on link "إعدادات الويدجت" at bounding box center [192, 130] width 335 height 28
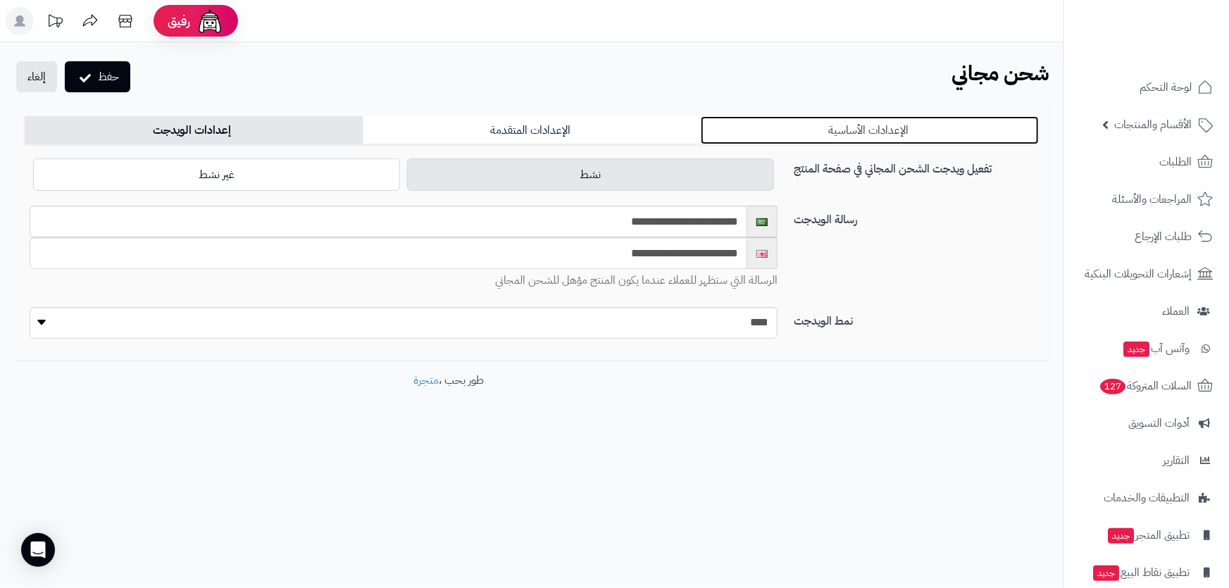
click at [853, 128] on link "الإعدادات الأساسية" at bounding box center [870, 130] width 338 height 28
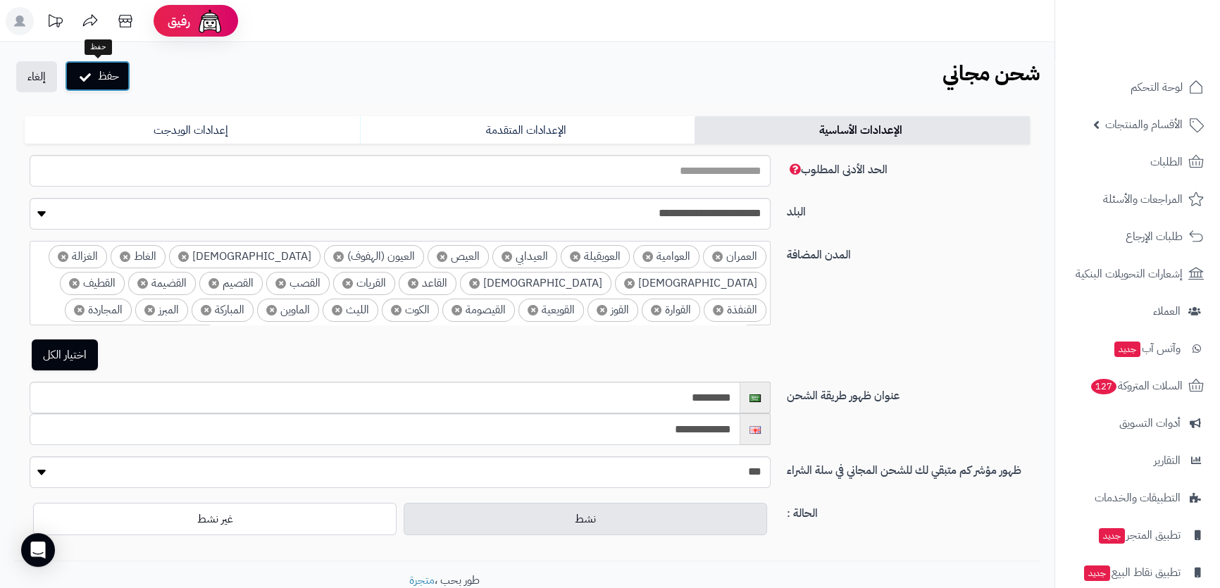
click at [113, 82] on button "حفظ" at bounding box center [97, 76] width 65 height 31
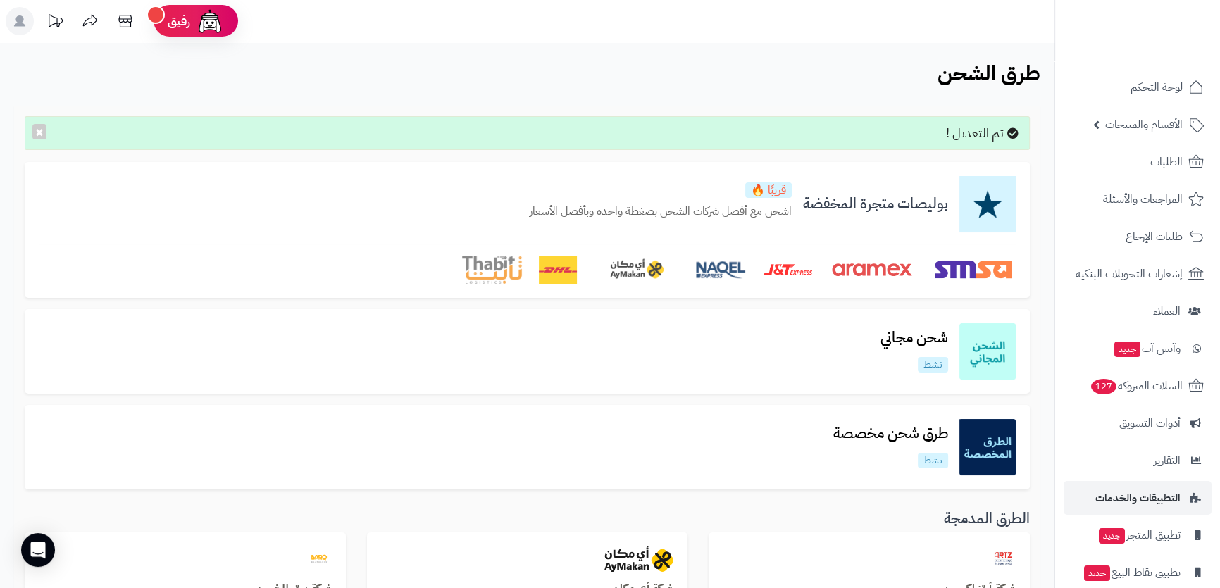
scroll to position [56, 0]
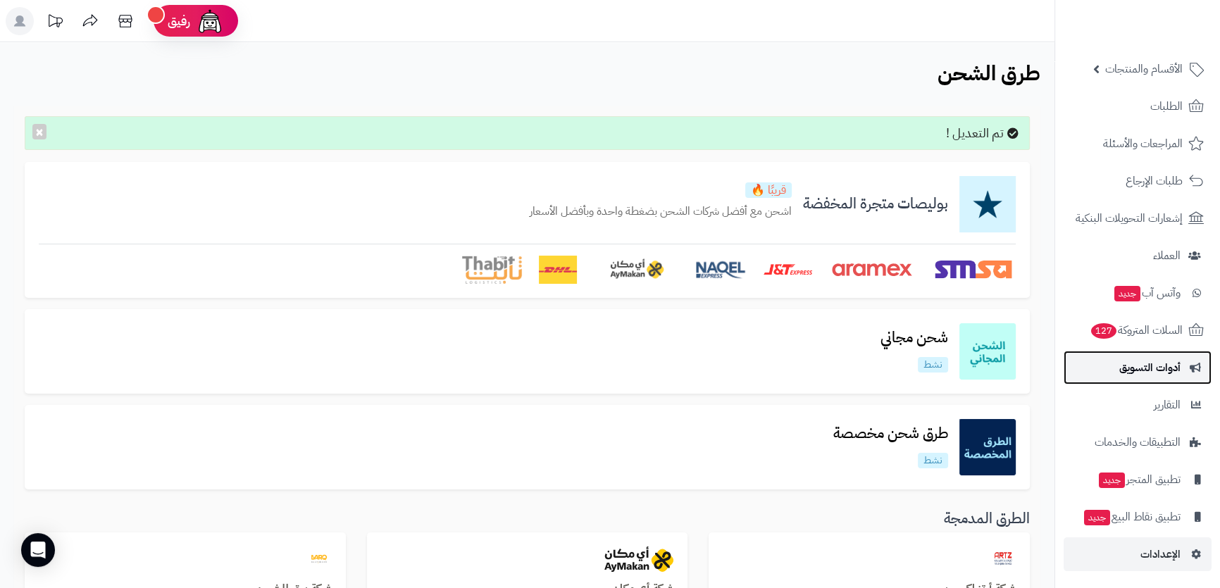
click at [1151, 365] on span "أدوات التسويق" at bounding box center [1149, 368] width 61 height 20
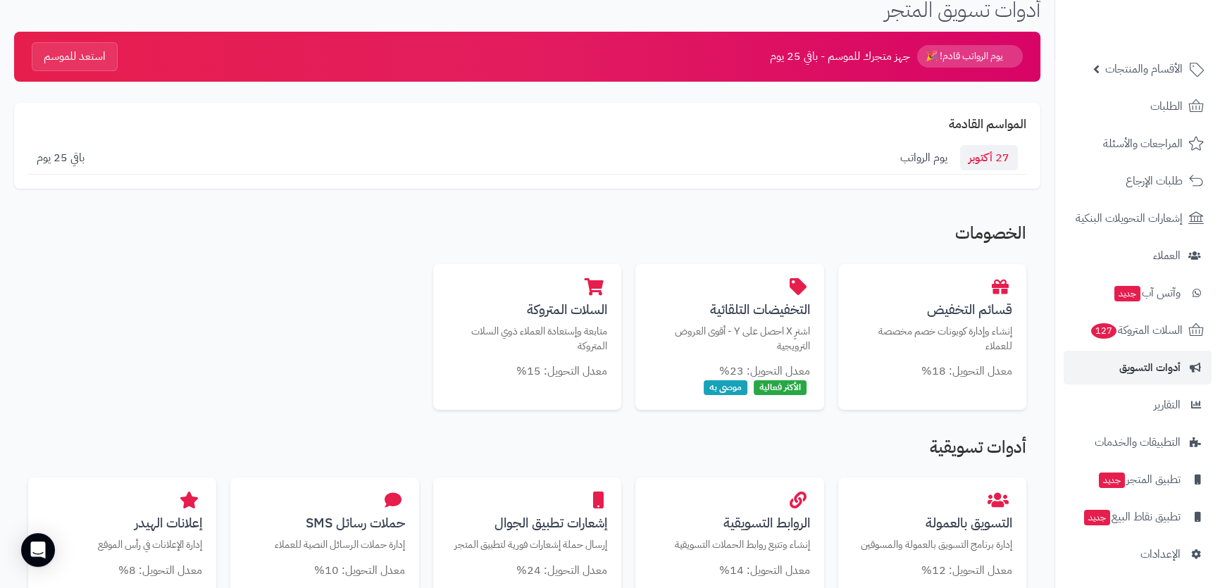
scroll to position [192, 0]
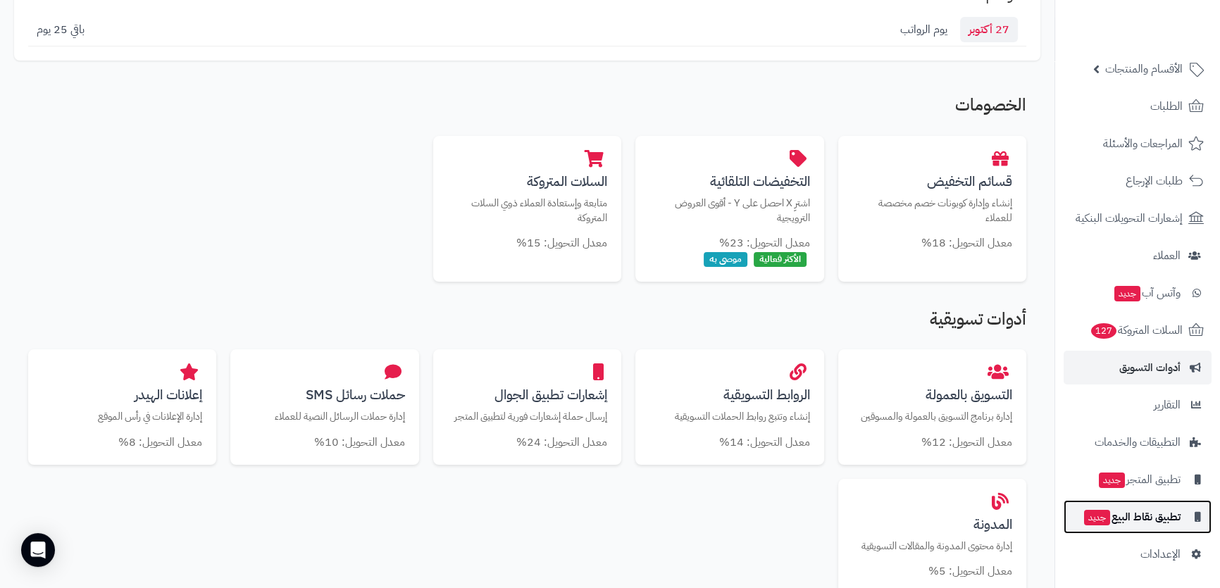
click at [1121, 508] on span "تطبيق نقاط البيع جديد" at bounding box center [1131, 517] width 98 height 20
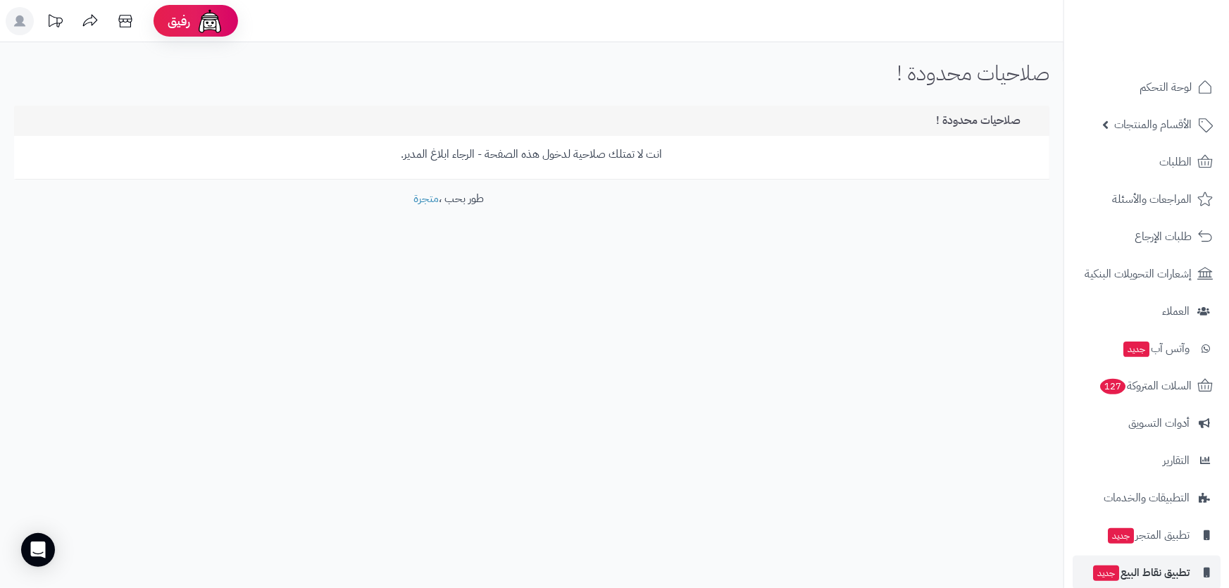
scroll to position [56, 0]
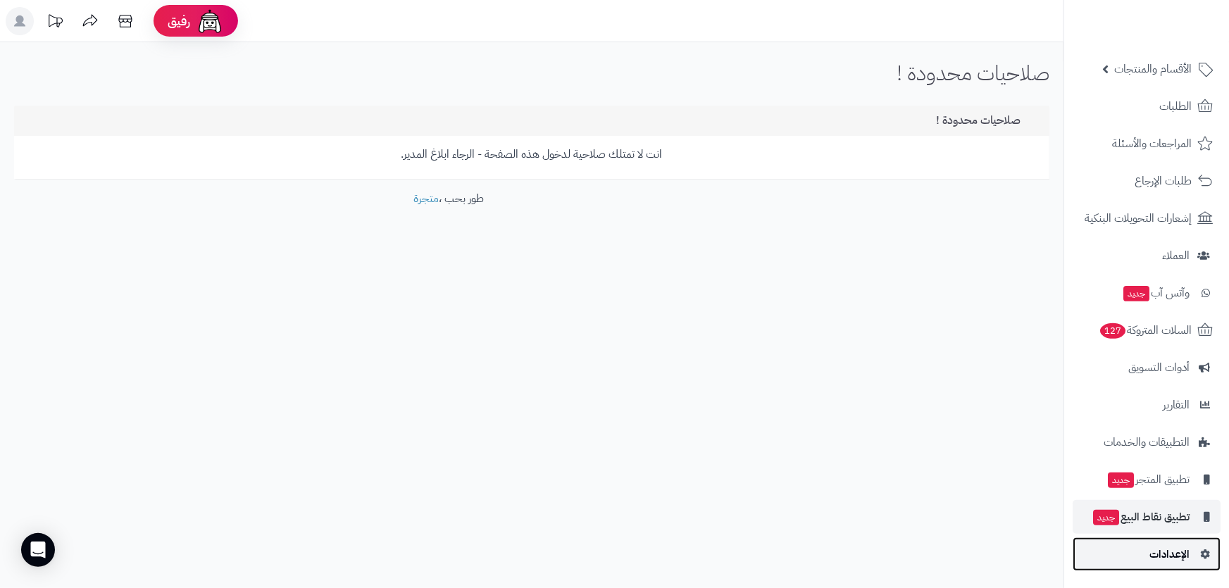
click at [1158, 543] on link "الإعدادات" at bounding box center [1146, 554] width 148 height 34
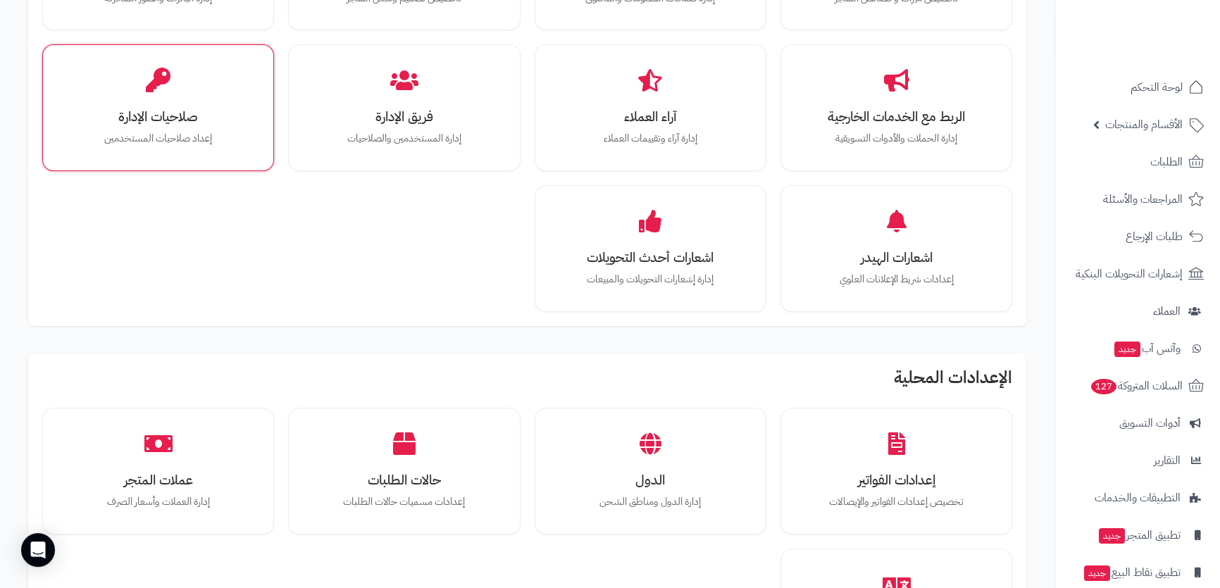
scroll to position [576, 0]
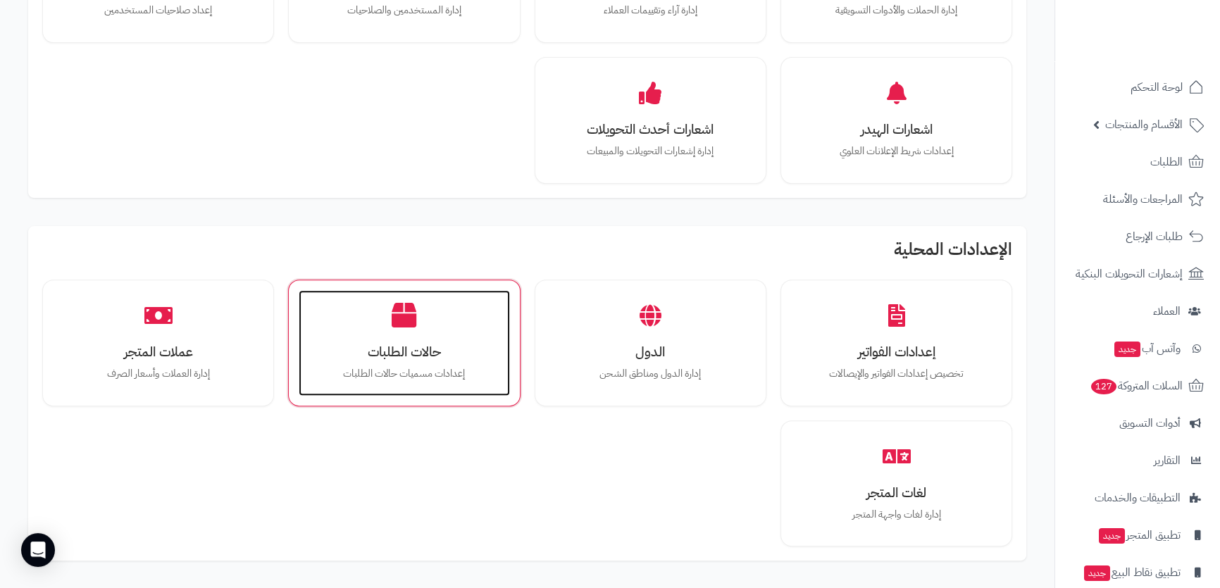
click at [373, 302] on div "حالات الطلبات إعدادات مسميات حالات الطلبات" at bounding box center [404, 343] width 211 height 106
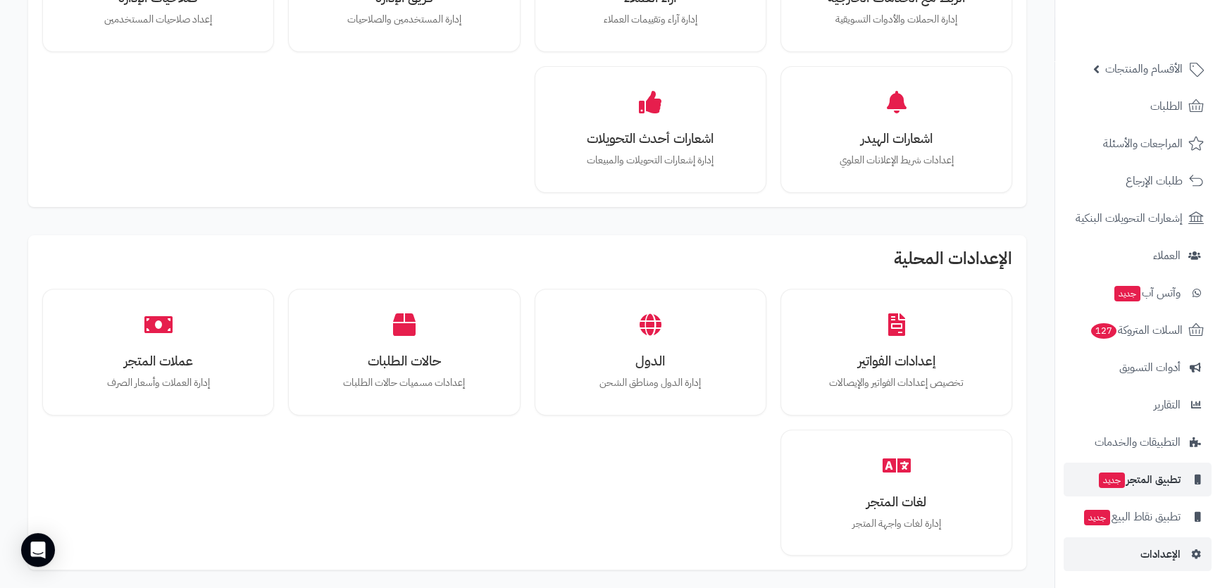
scroll to position [759, 0]
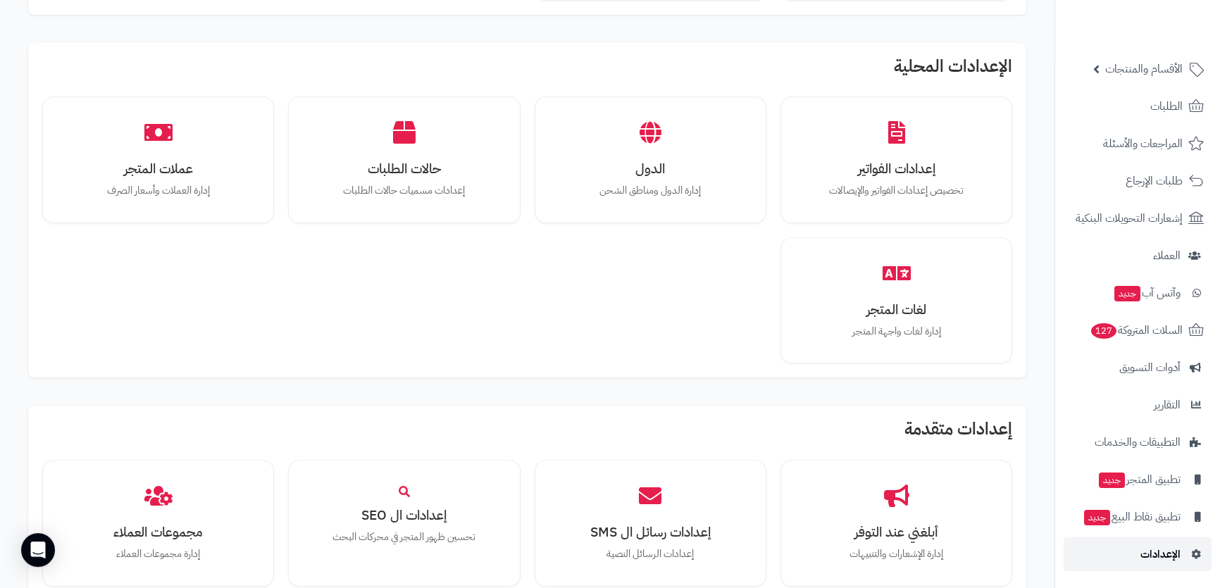
click at [1151, 547] on span "الإعدادات" at bounding box center [1160, 554] width 40 height 20
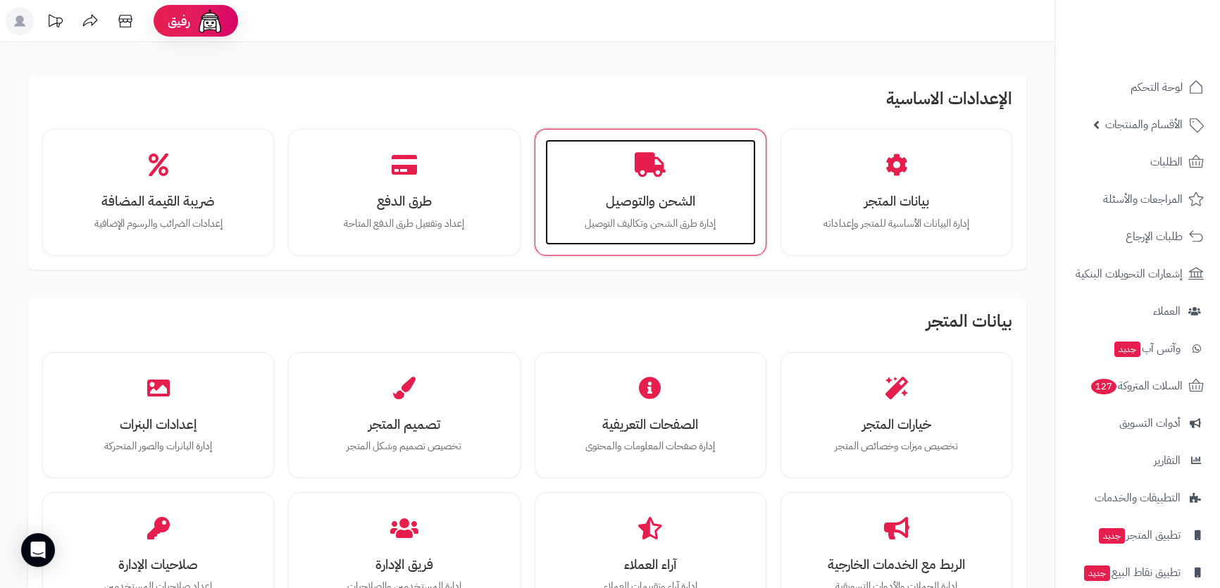
click at [668, 216] on p "إدارة طرق الشحن وتكاليف التوصيل" at bounding box center [650, 223] width 182 height 15
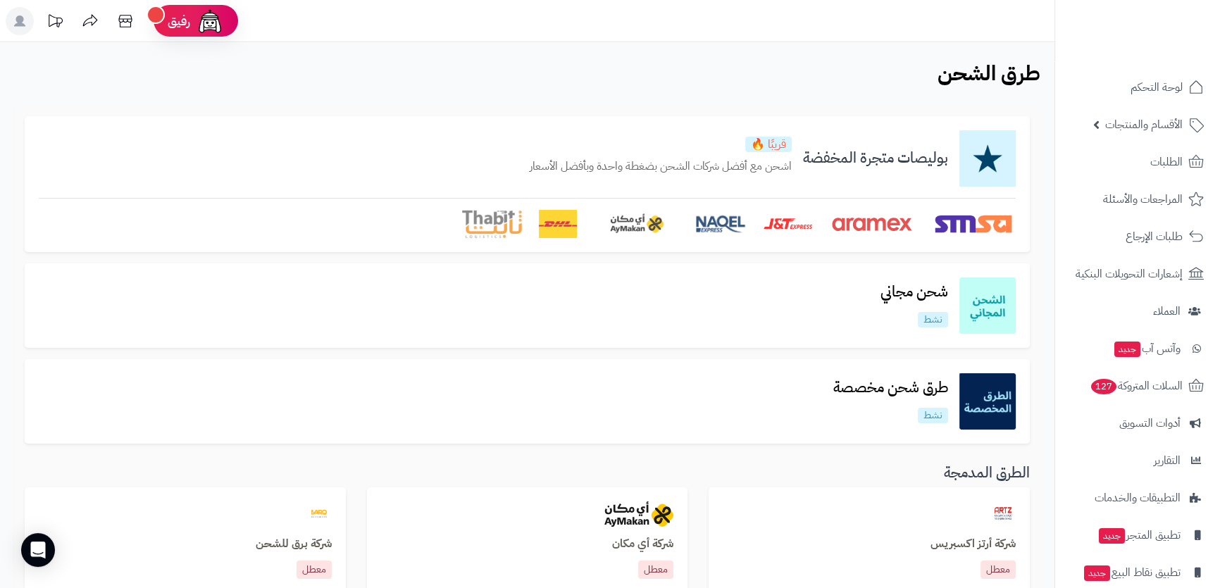
click at [774, 154] on div "قريبًا 🔥 اشحن مع أفضل شركات الشحن بضغطة واحدة وبأفضل الأسعار" at bounding box center [660, 159] width 262 height 44
click at [939, 308] on link "شحن مجاني نشط" at bounding box center [914, 305] width 90 height 43
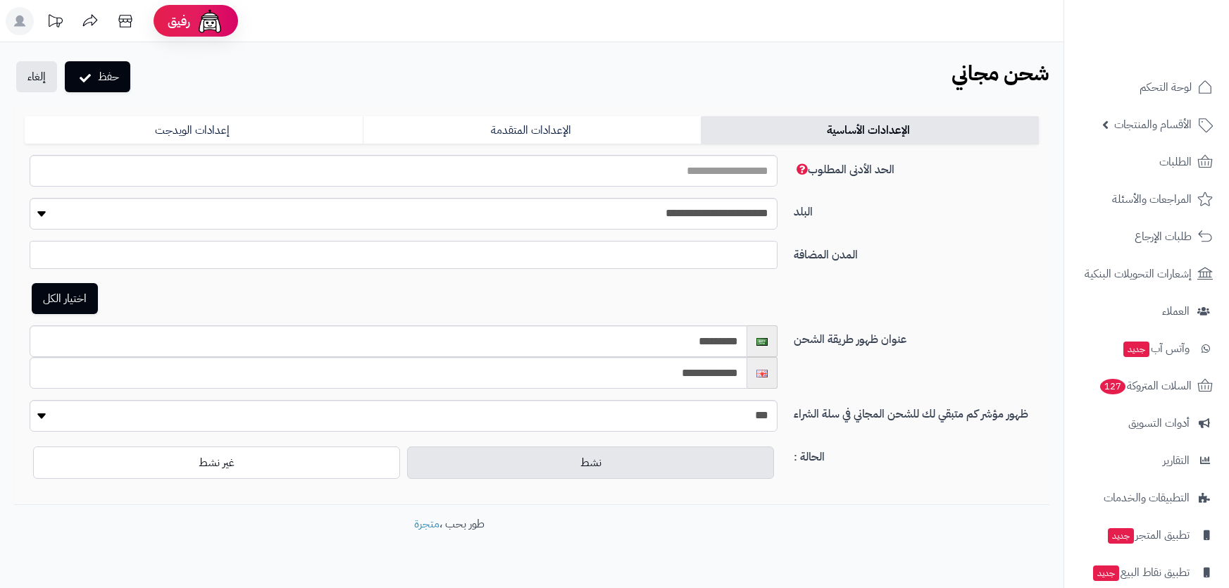
click at [757, 253] on ul at bounding box center [403, 252] width 746 height 20
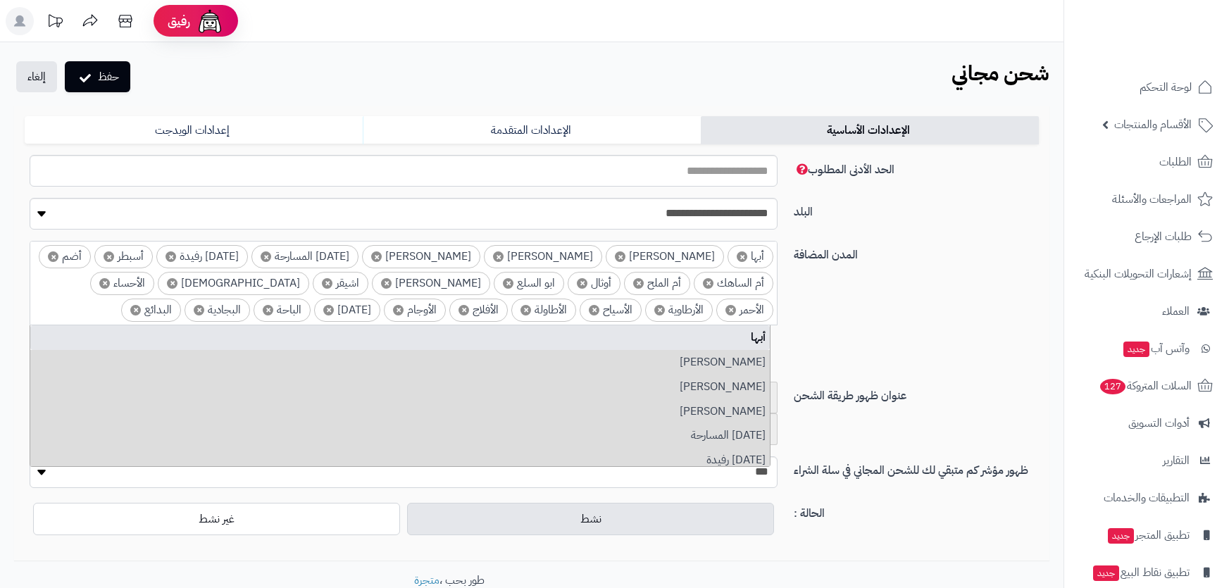
select select "***"
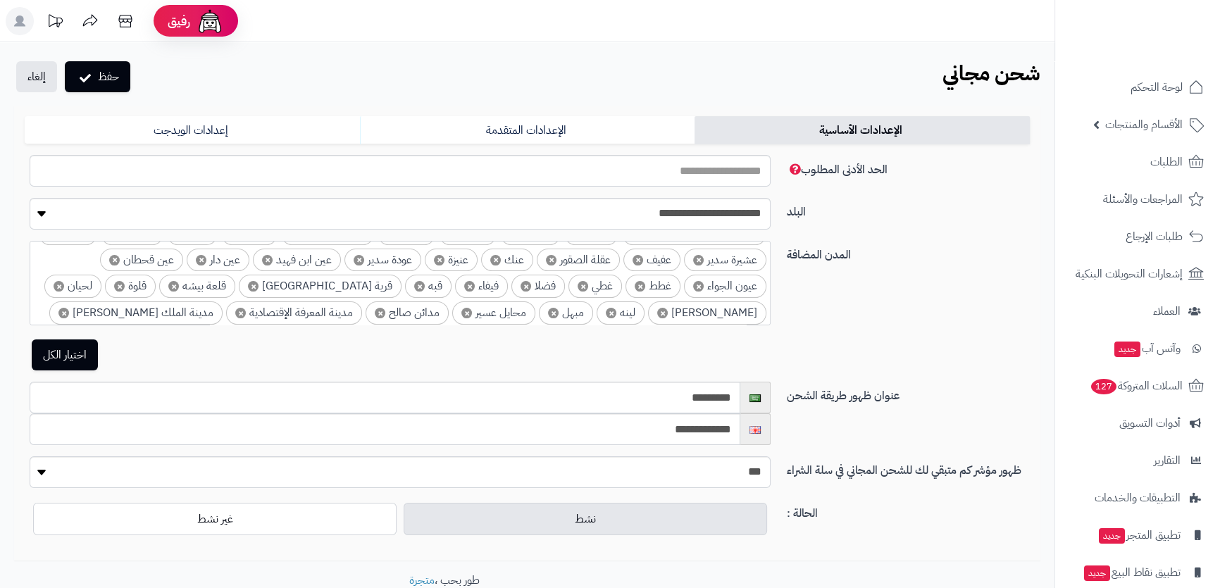
scroll to position [743, 0]
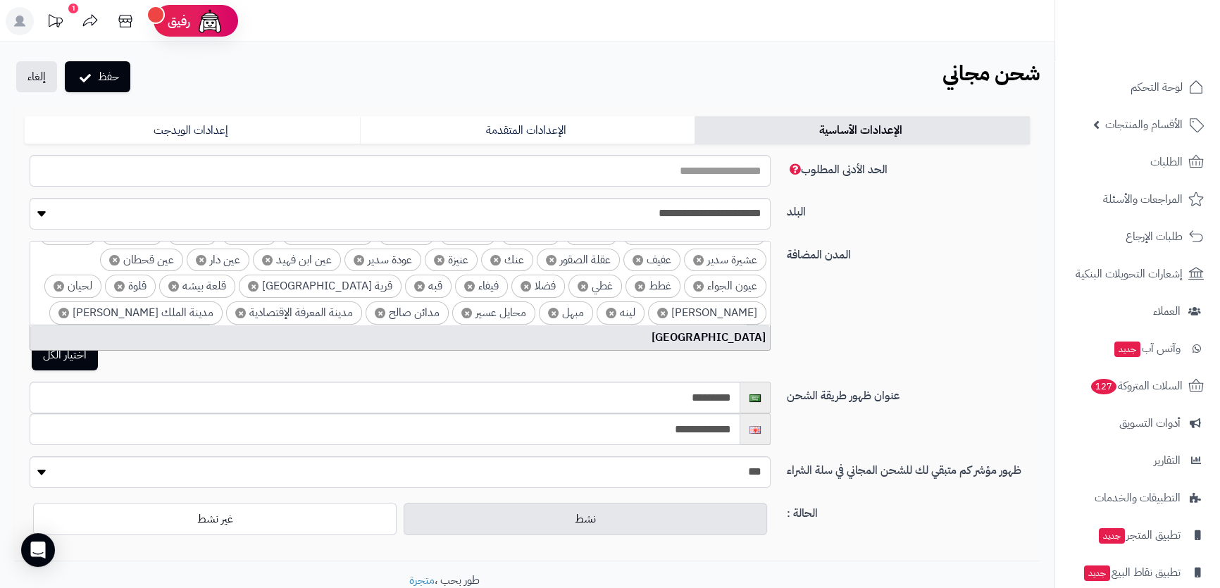
type input "***"
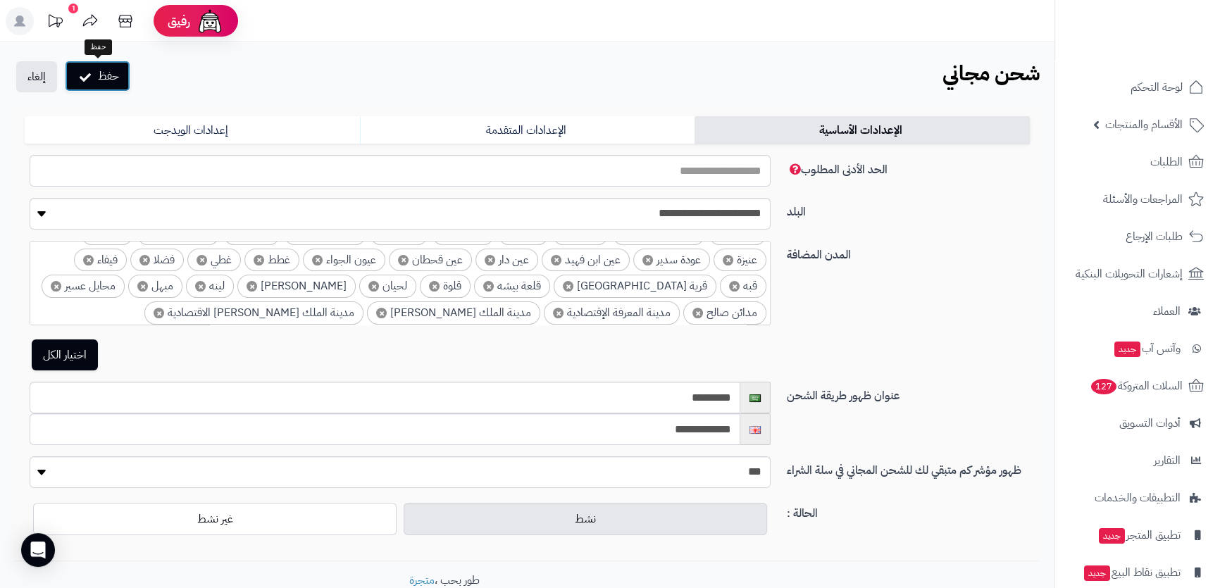
click at [99, 85] on button "حفظ" at bounding box center [97, 76] width 65 height 31
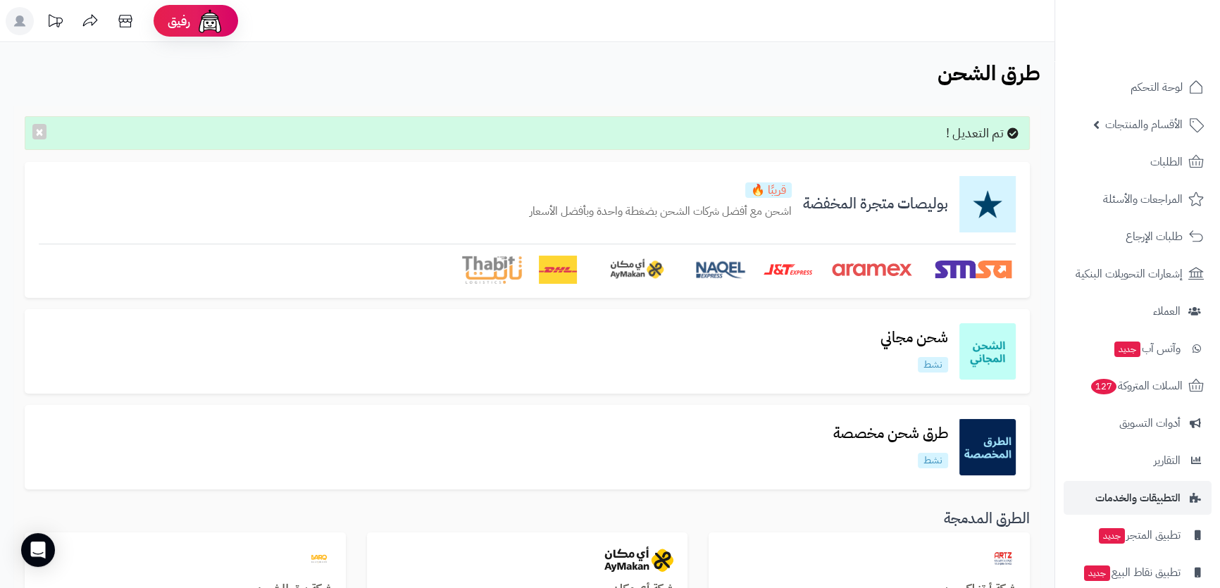
scroll to position [56, 0]
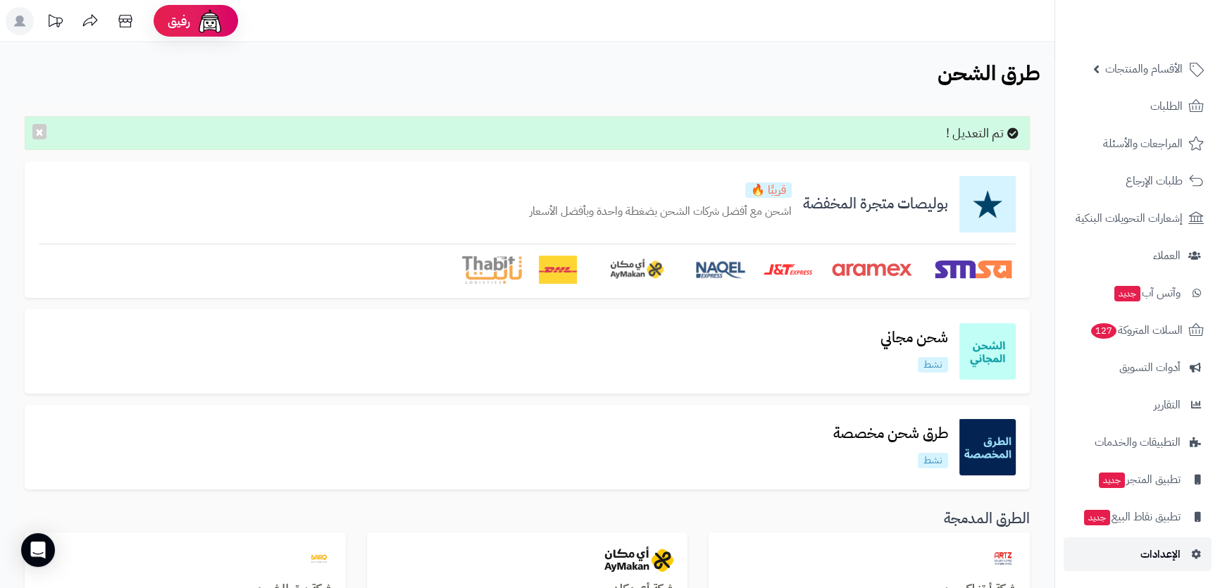
click at [1151, 541] on link "الإعدادات" at bounding box center [1137, 554] width 148 height 34
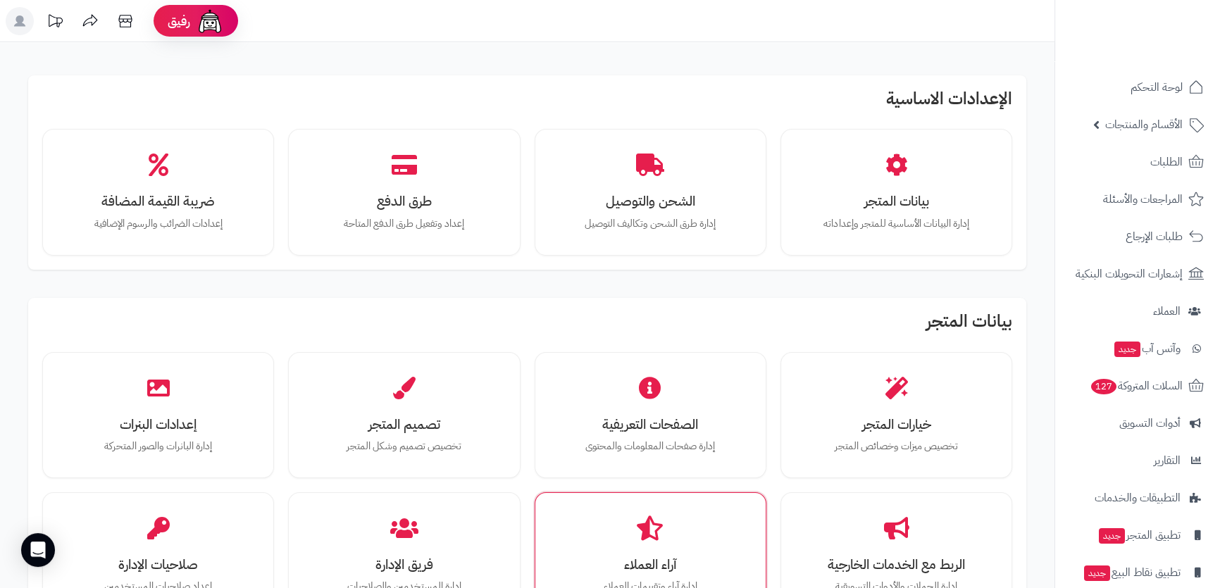
scroll to position [127, 0]
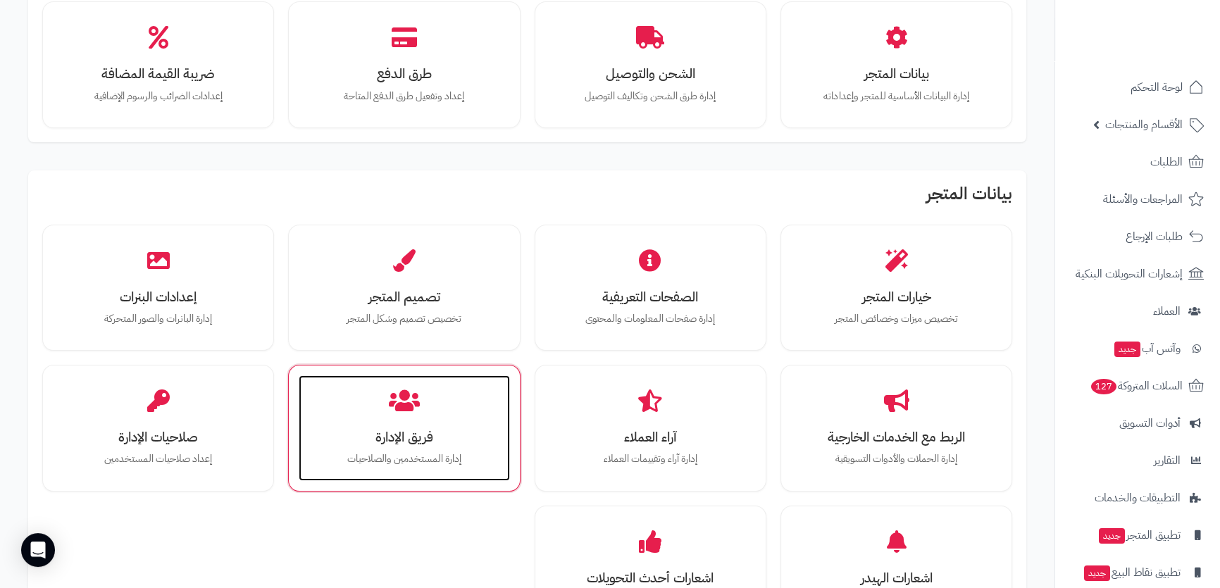
click at [429, 421] on div "فريق الإدارة إدارة المستخدمين والصلاحيات" at bounding box center [404, 428] width 211 height 106
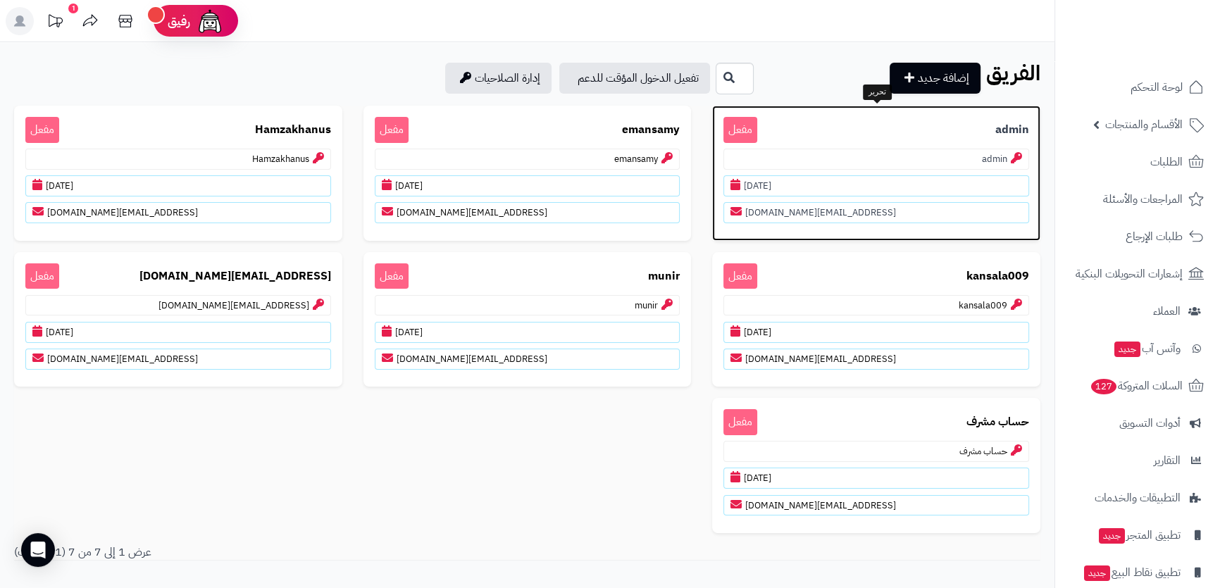
click at [877, 207] on p "Finalgamestore@outlook.com" at bounding box center [876, 212] width 306 height 21
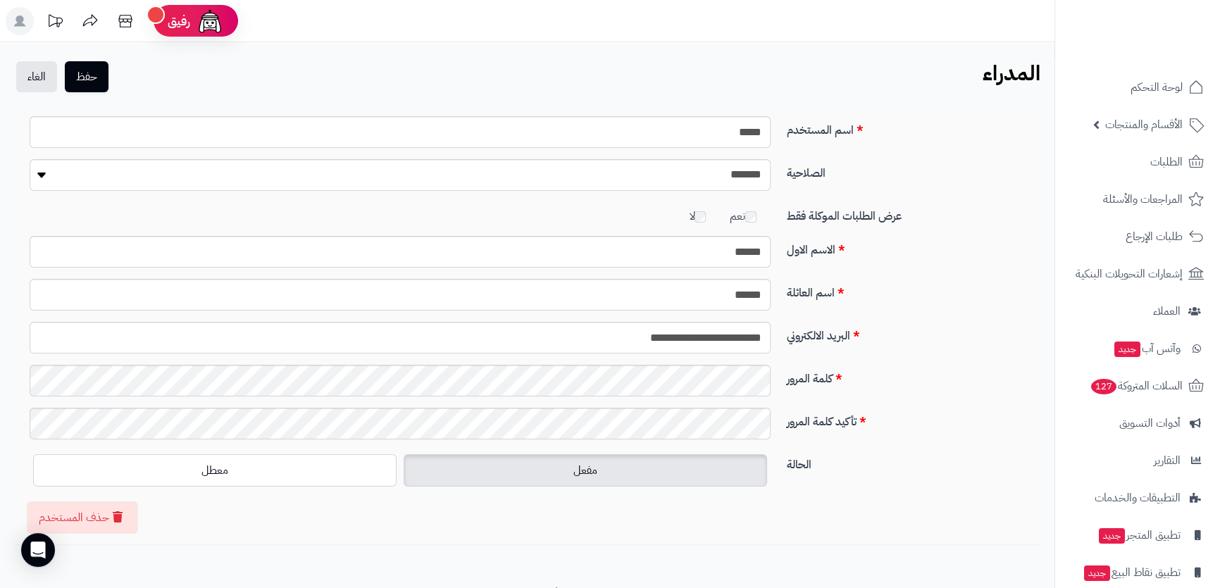
click at [482, 515] on div "**********" at bounding box center [527, 325] width 1026 height 439
click at [425, 508] on div "**********" at bounding box center [527, 325] width 1026 height 439
click at [539, 411] on div "**********" at bounding box center [527, 313] width 1054 height 542
click at [584, 342] on input "**********" at bounding box center [400, 338] width 741 height 32
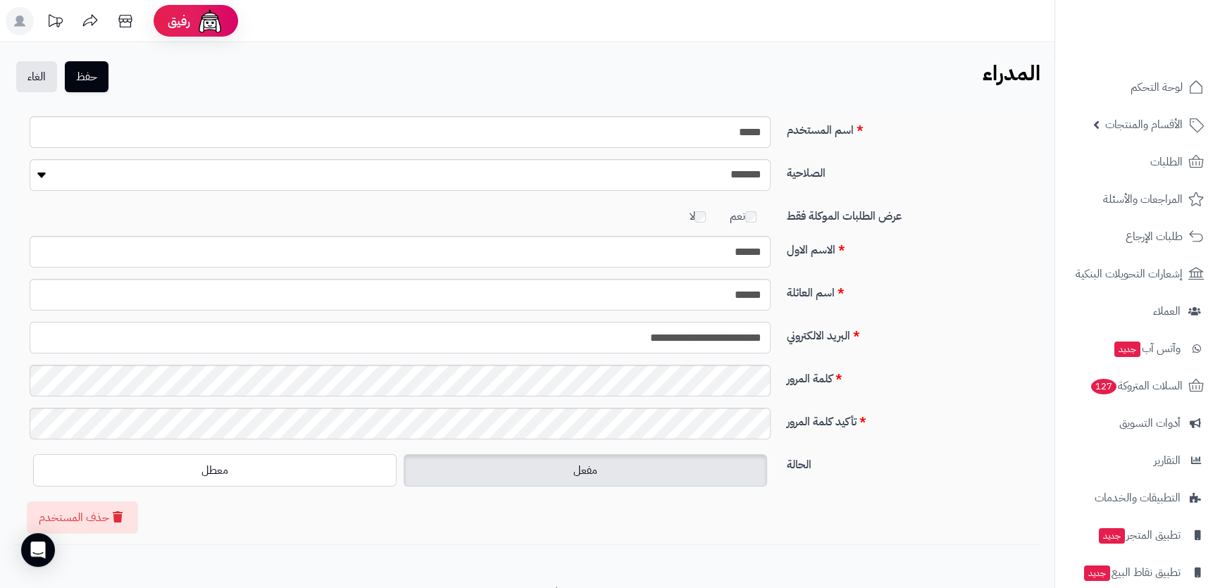
click at [584, 342] on input "**********" at bounding box center [400, 338] width 741 height 32
click at [80, 71] on button "حفظ" at bounding box center [87, 76] width 44 height 31
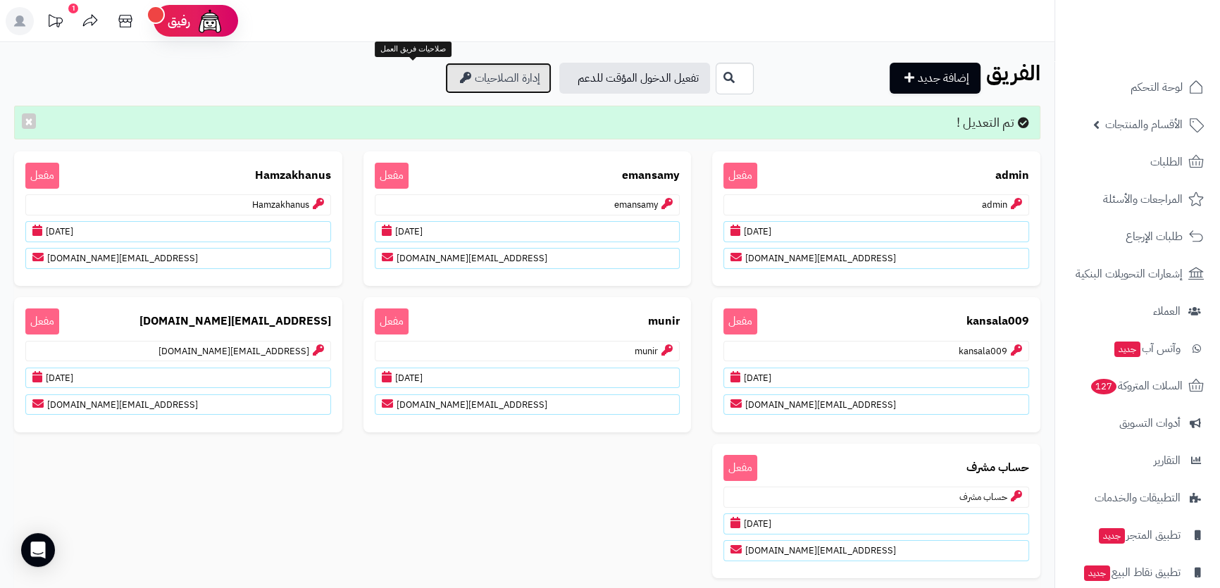
click at [451, 86] on link "إدارة الصلاحيات" at bounding box center [498, 78] width 106 height 31
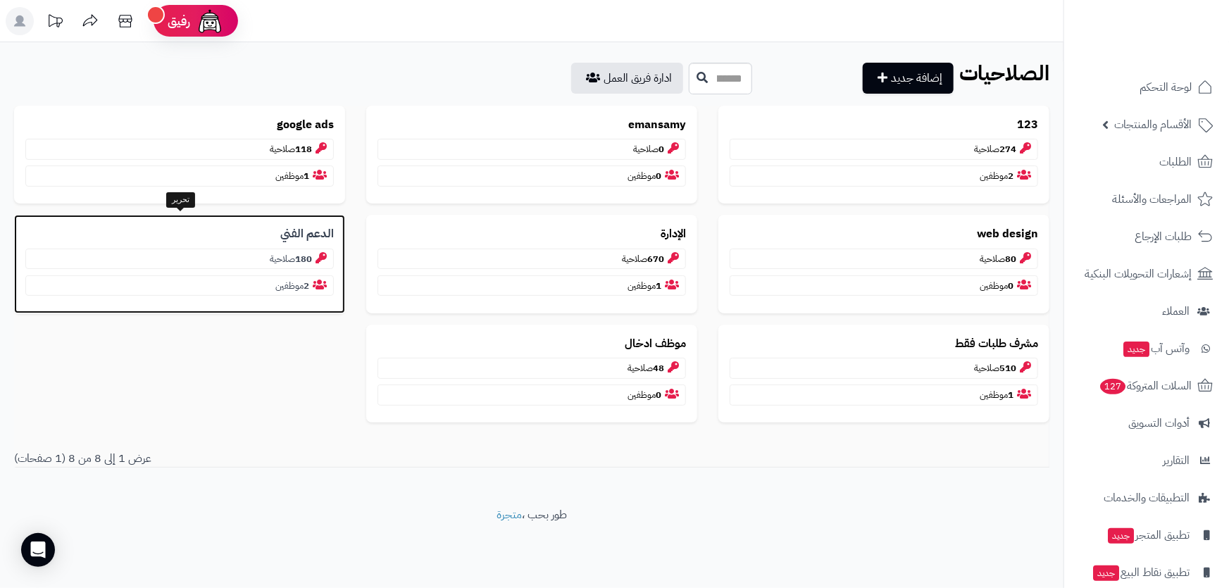
click at [251, 260] on p "180 صلاحية" at bounding box center [179, 259] width 308 height 21
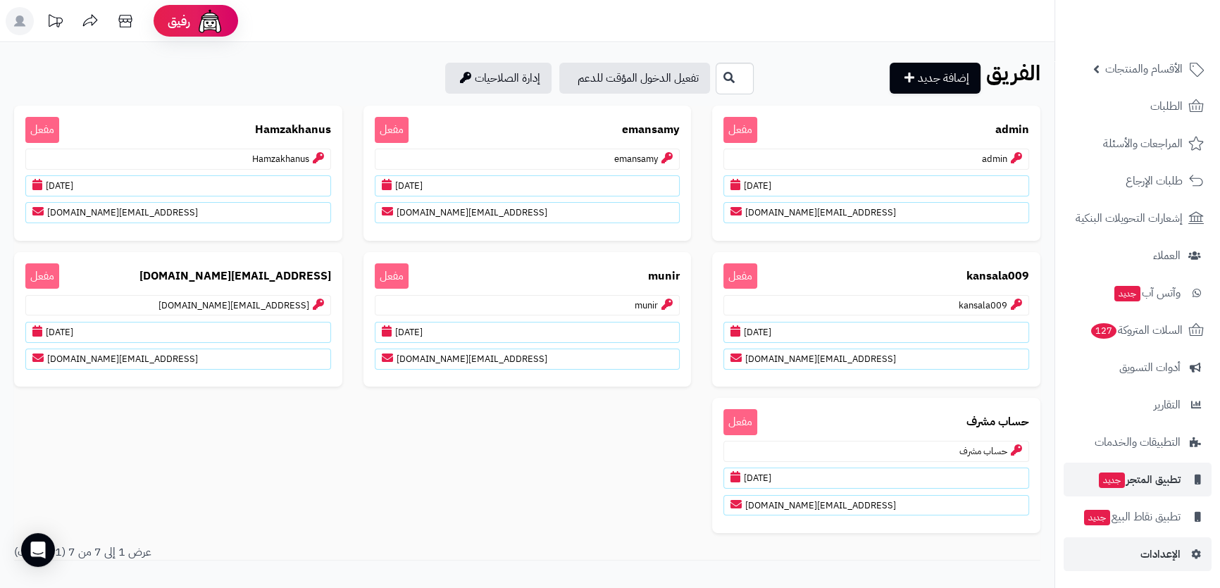
scroll to position [75, 0]
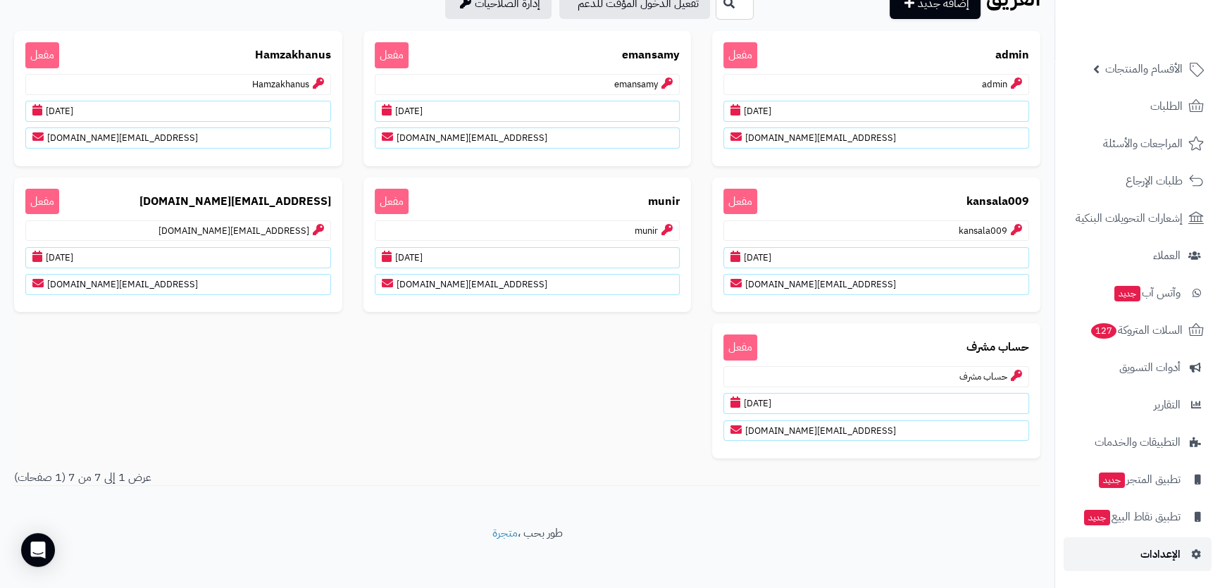
click at [1171, 549] on span "الإعدادات" at bounding box center [1160, 554] width 40 height 20
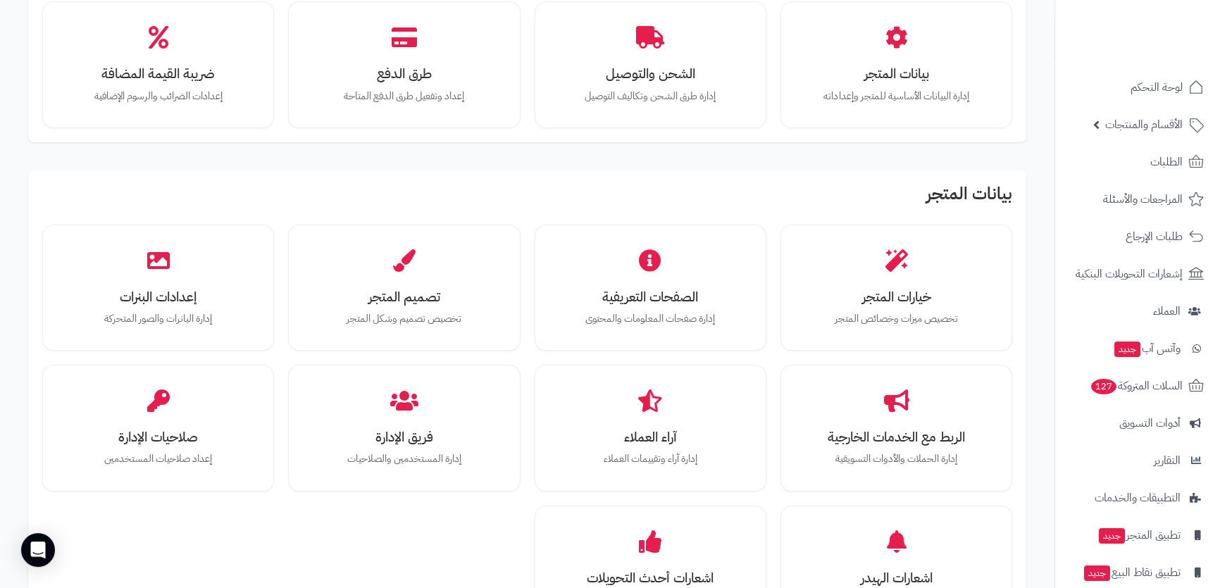
scroll to position [192, 0]
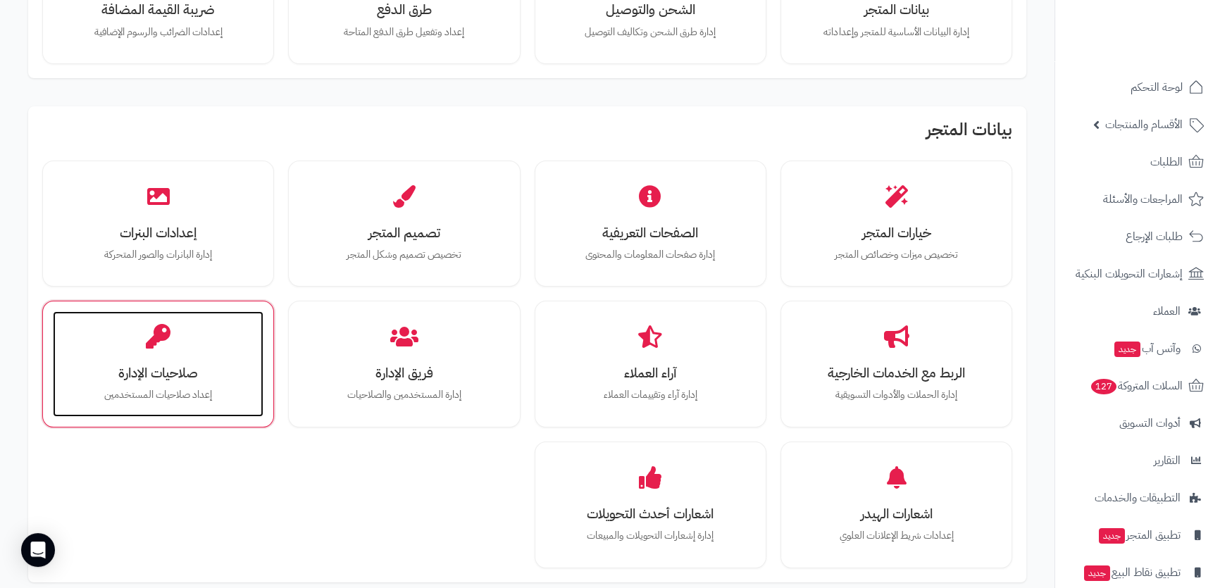
click at [137, 351] on div "صلاحيات الإدارة إعداد صلاحيات المستخدمين" at bounding box center [158, 364] width 211 height 106
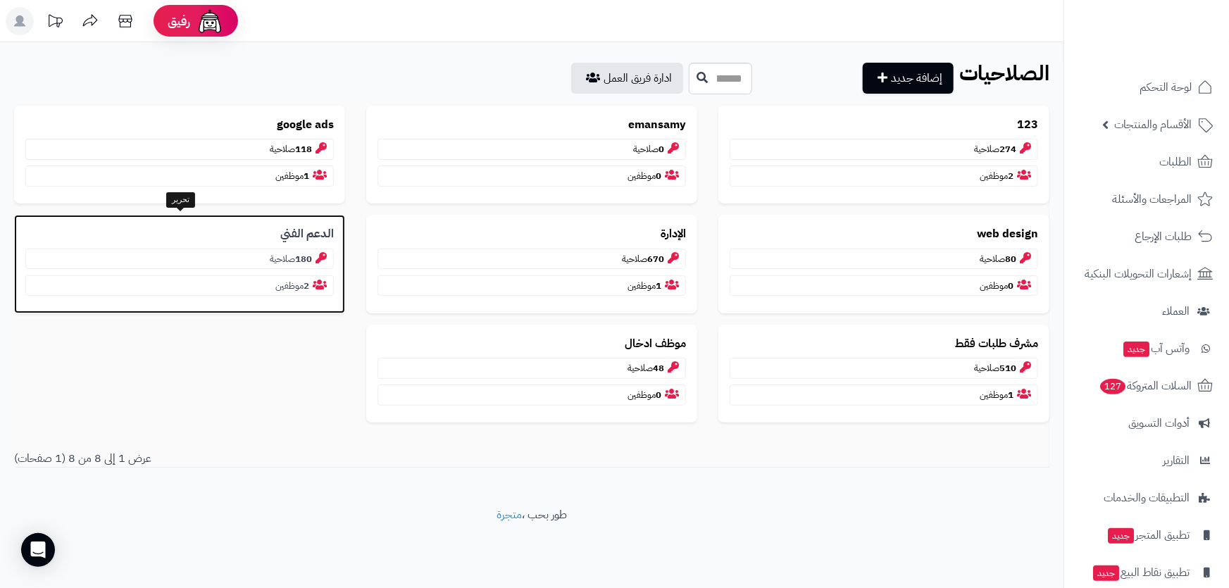
click at [213, 240] on p "الدعم الفني" at bounding box center [179, 234] width 308 height 16
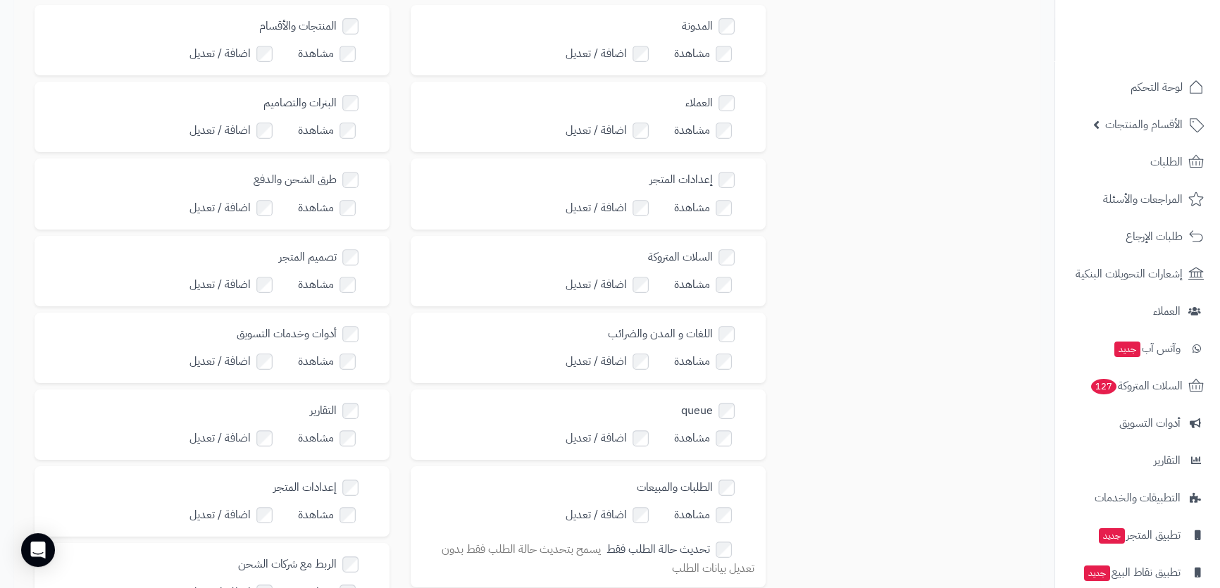
scroll to position [63, 0]
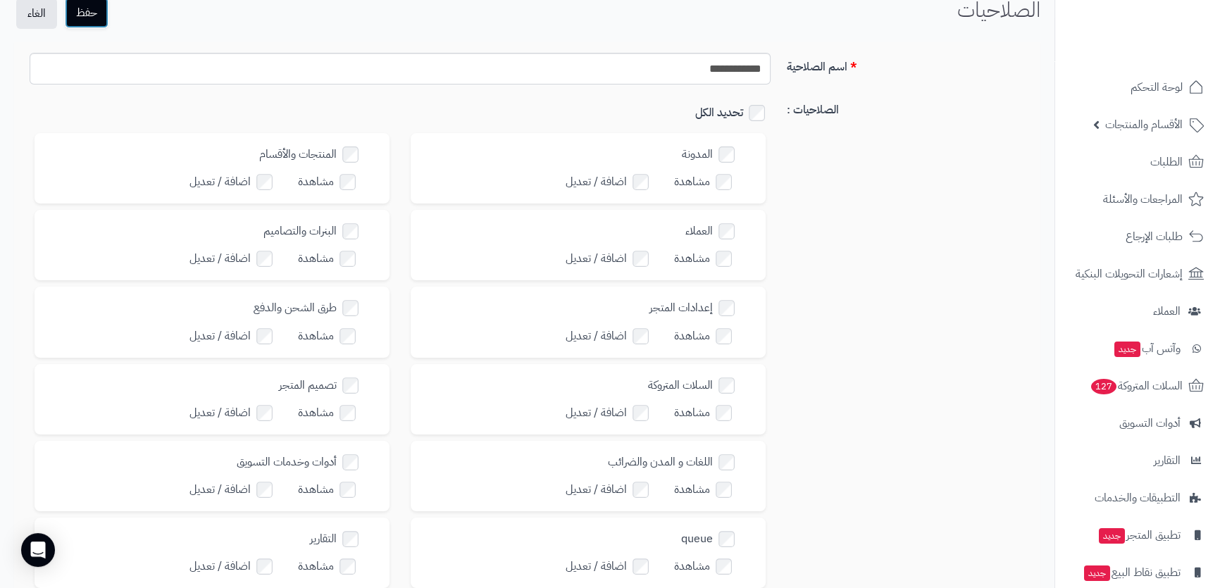
click at [93, 14] on button "حفظ" at bounding box center [87, 12] width 44 height 31
